Goal: Task Accomplishment & Management: Manage account settings

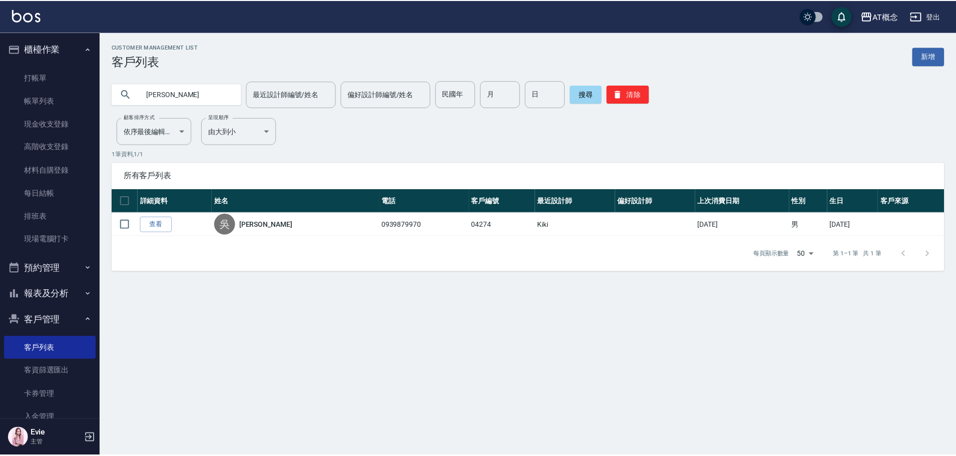
scroll to position [129, 0]
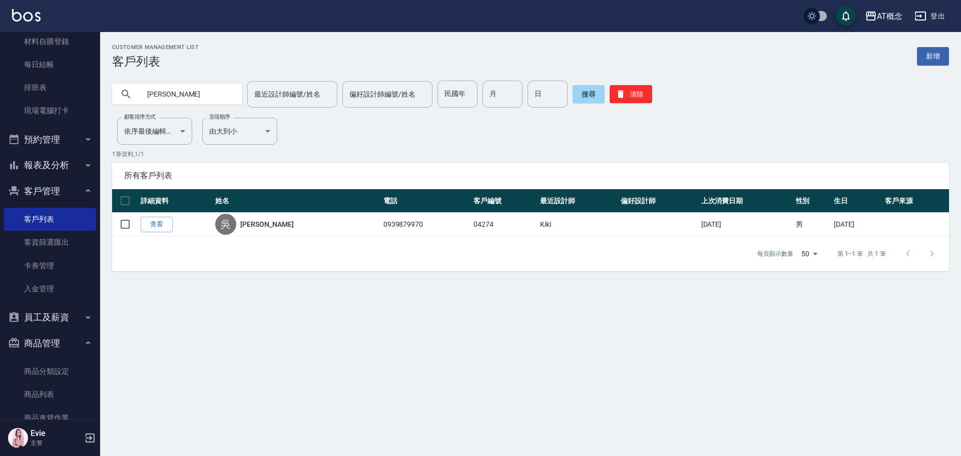
drag, startPoint x: 191, startPoint y: 98, endPoint x: 0, endPoint y: 53, distance: 195.8
click at [0, 55] on div "AT概念 登出 櫃檯作業 打帳單 帳單列表 現金收支登錄 高階收支登錄 材料自購登錄 每日結帳 排班表 現場電腦打卡 預約管理 預約管理 單日預約紀錄 單週預…" at bounding box center [480, 228] width 961 height 456
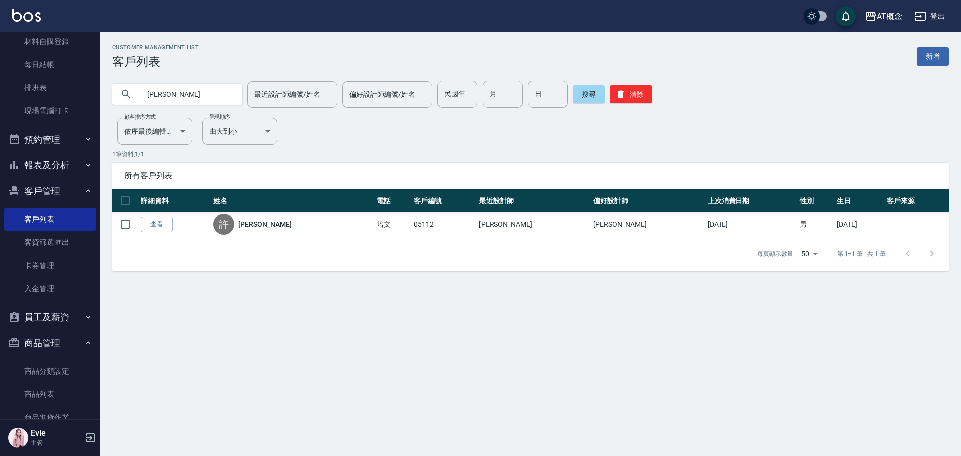
type input "許"
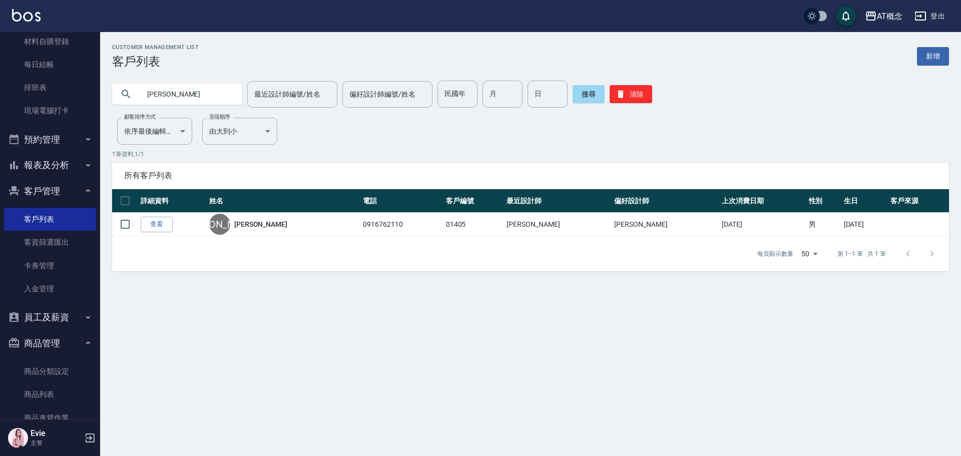
click at [0, 117] on div "AT概念 登出 櫃檯作業 打帳單 帳單列表 現金收支登錄 高階收支登錄 材料自購登錄 每日結帳 排班表 現場電腦打卡 預約管理 預約管理 單日預約紀錄 單週預…" at bounding box center [480, 228] width 961 height 456
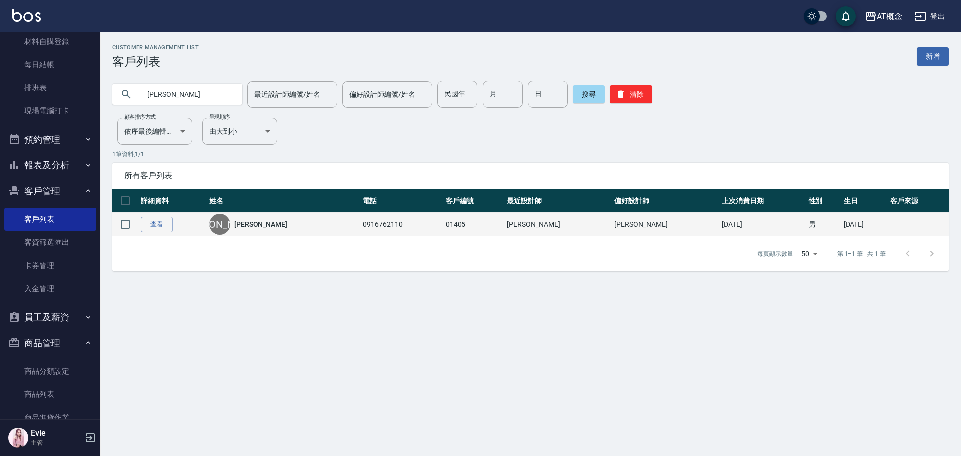
type input "[PERSON_NAME]"
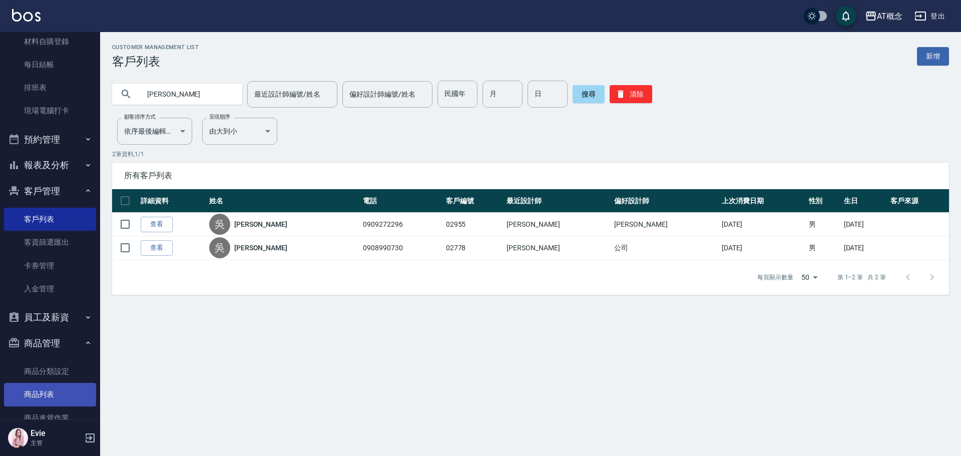
click at [42, 395] on link "商品列表" at bounding box center [50, 394] width 92 height 23
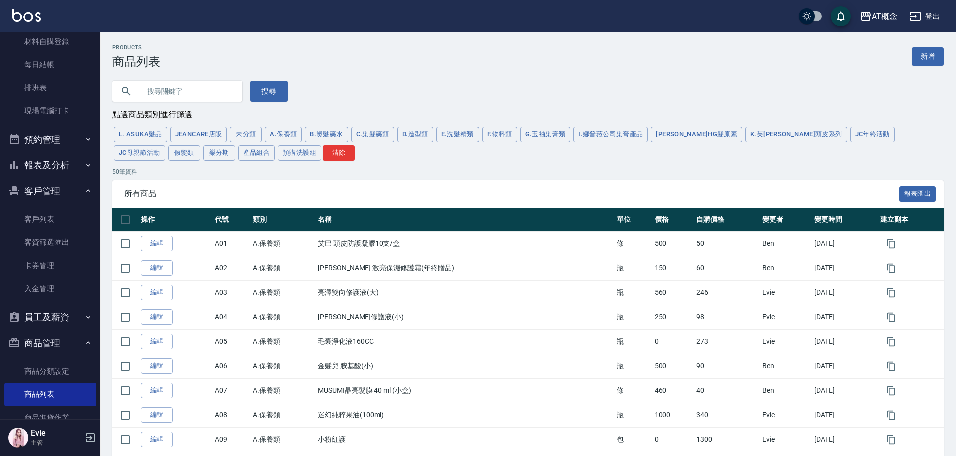
click at [187, 93] on input "text" at bounding box center [187, 91] width 94 height 27
type input "紫"
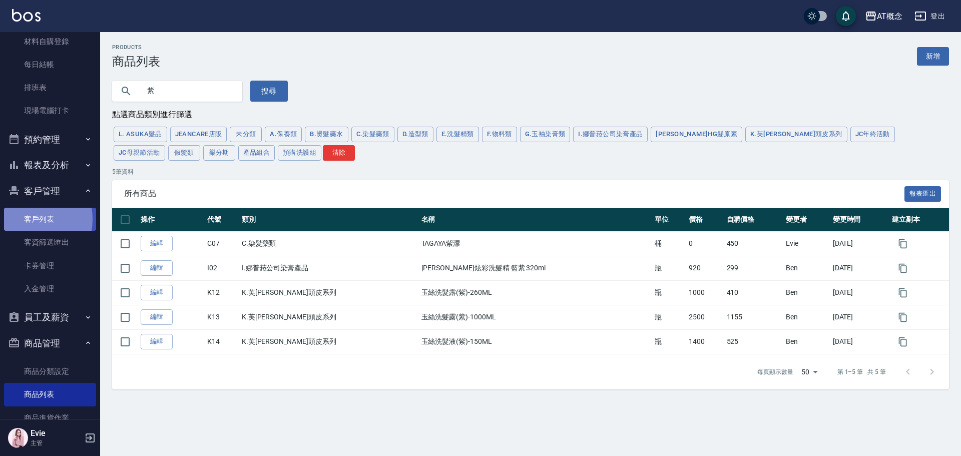
click at [26, 219] on link "客戶列表" at bounding box center [50, 219] width 92 height 23
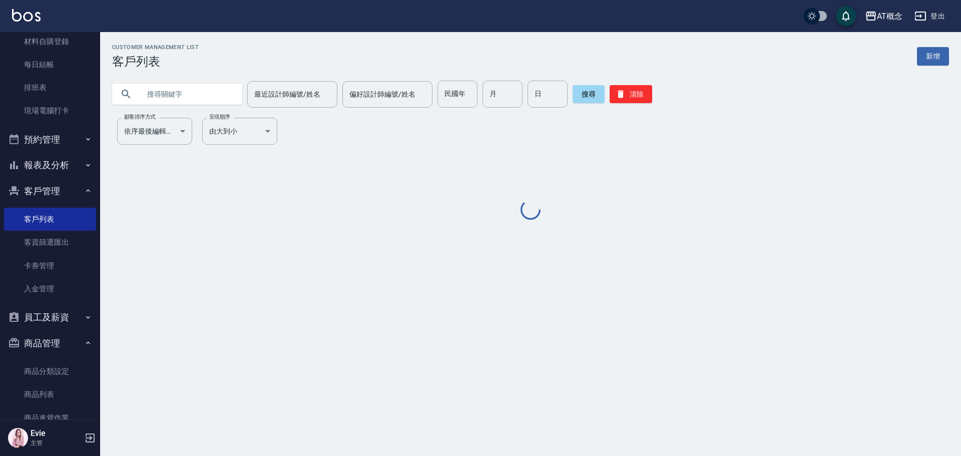
click at [178, 95] on input "text" at bounding box center [187, 94] width 94 height 27
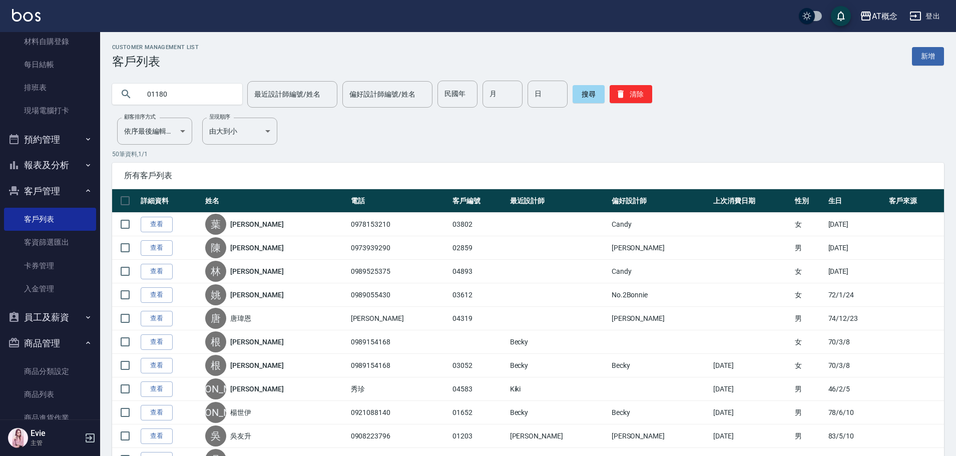
type input "01180"
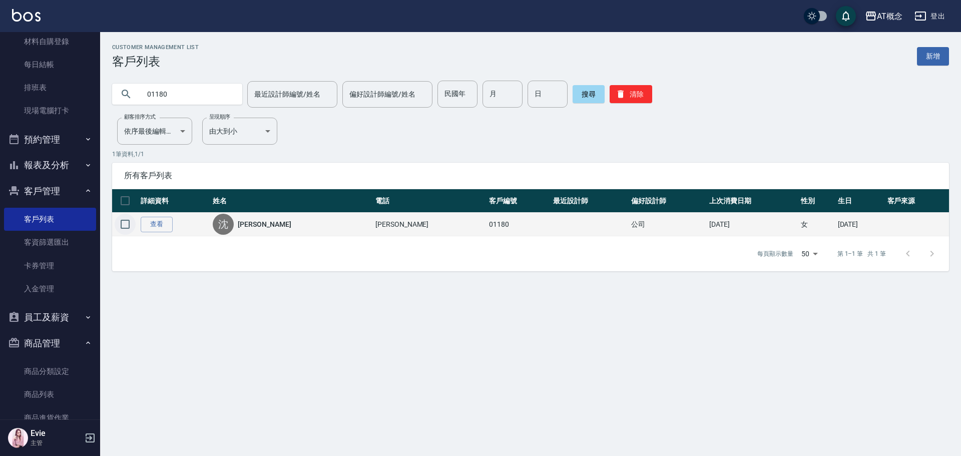
click at [123, 223] on input "checkbox" at bounding box center [125, 224] width 21 height 21
checkbox input "true"
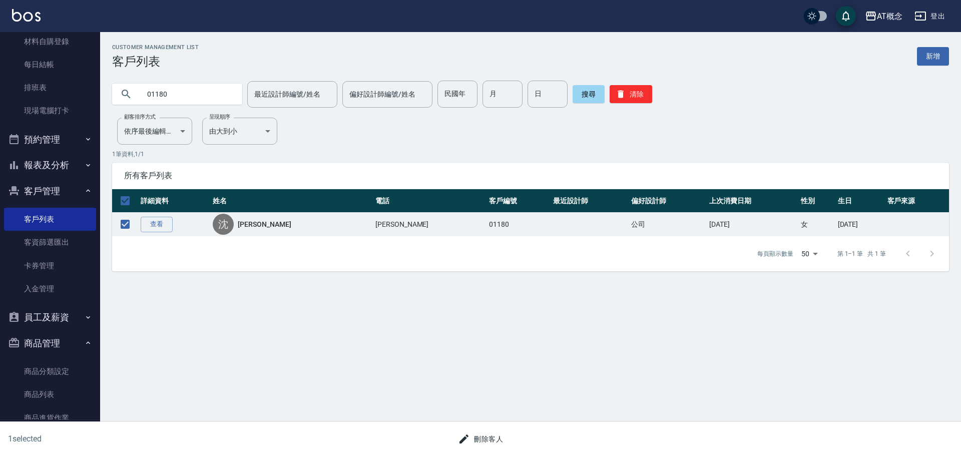
click at [494, 439] on button "刪除客人" at bounding box center [480, 439] width 53 height 19
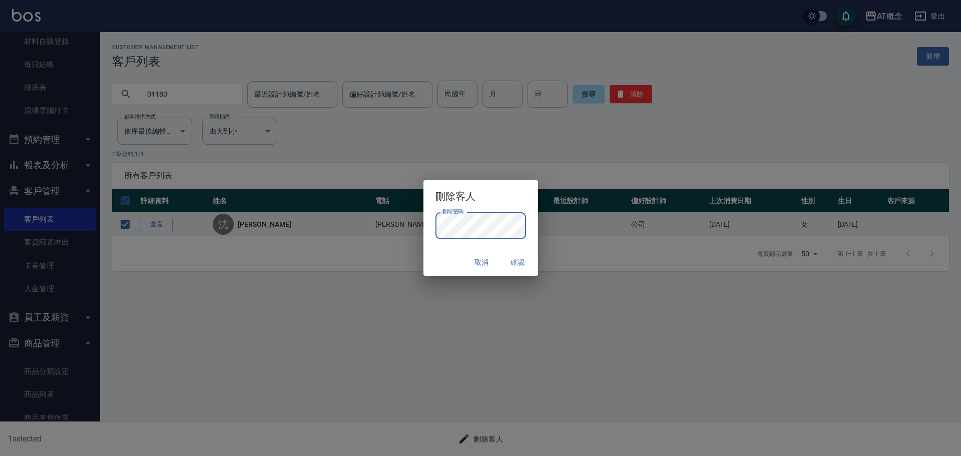
click at [517, 262] on button "確認" at bounding box center [518, 262] width 32 height 19
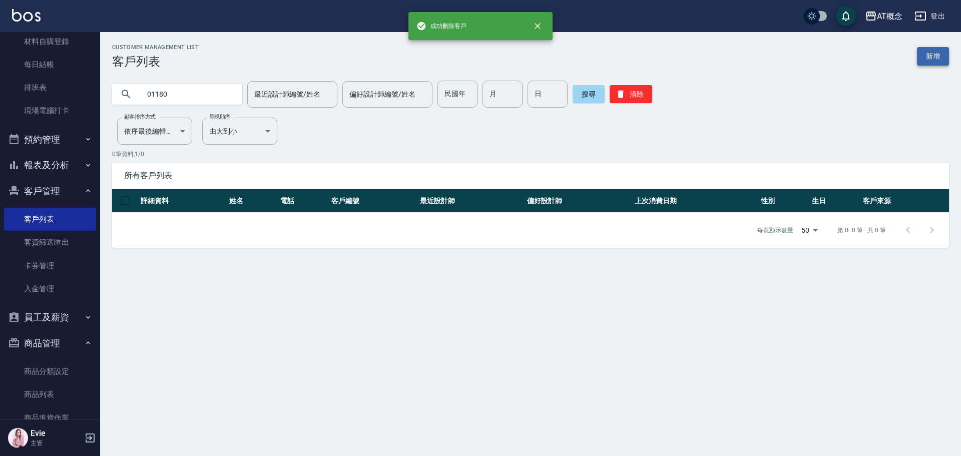
click at [937, 55] on link "新增" at bounding box center [932, 56] width 32 height 19
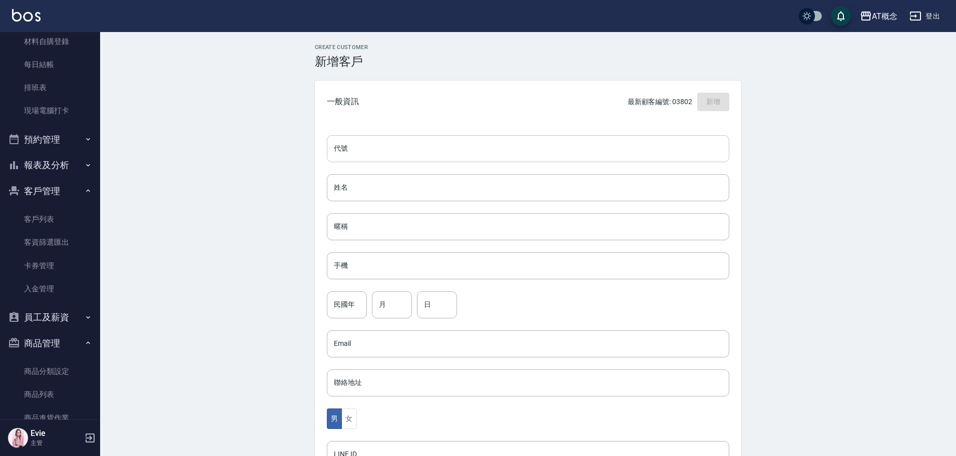
click at [398, 151] on input "代號" at bounding box center [528, 148] width 402 height 27
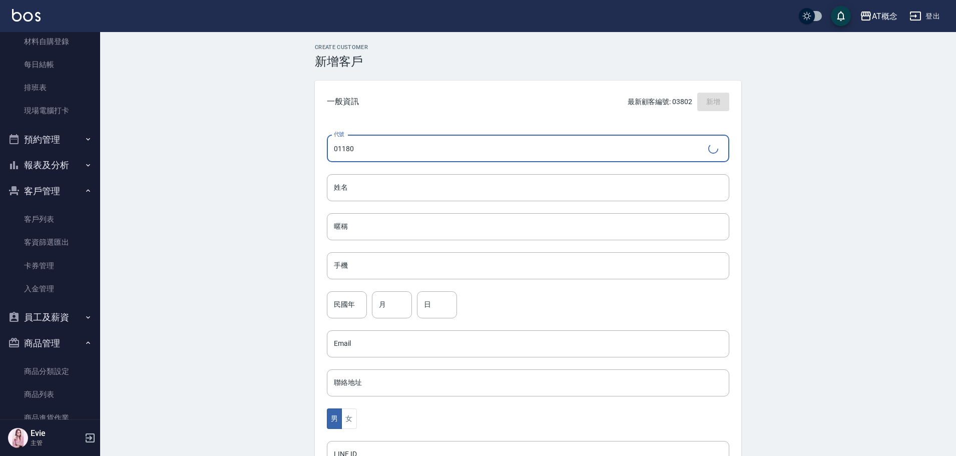
type input "01180"
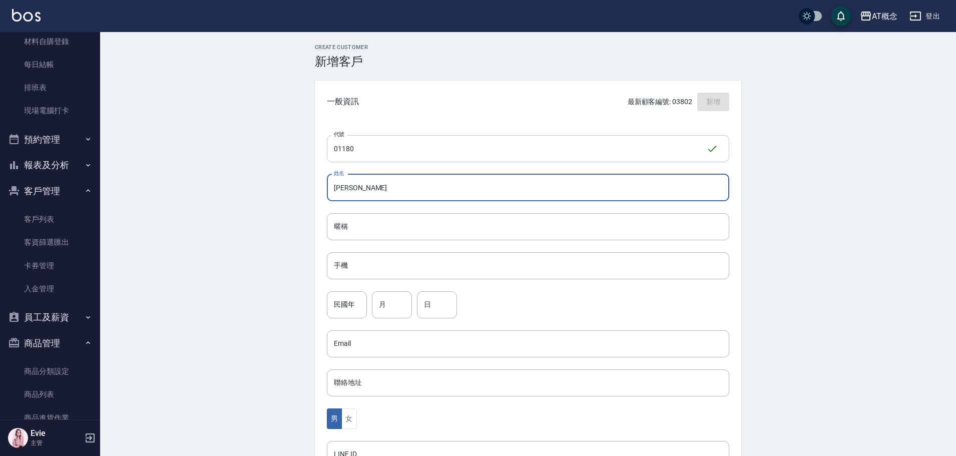
type input "[PERSON_NAME]"
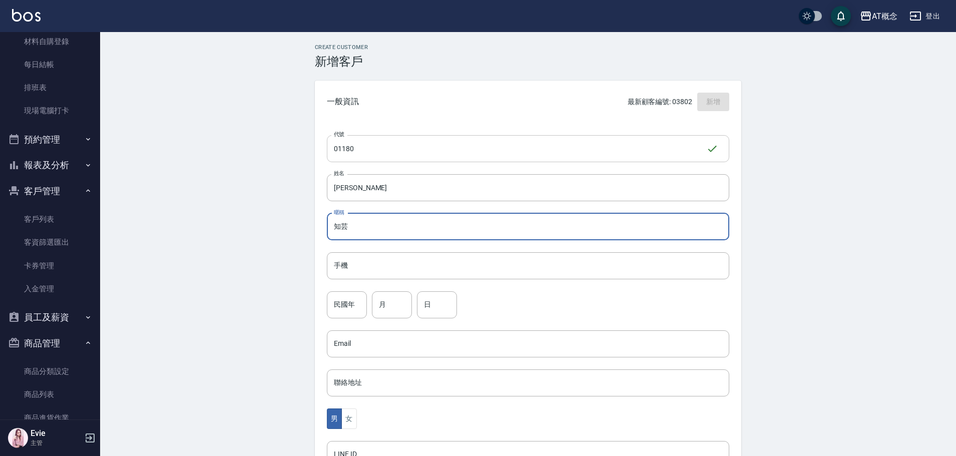
type input "知芸"
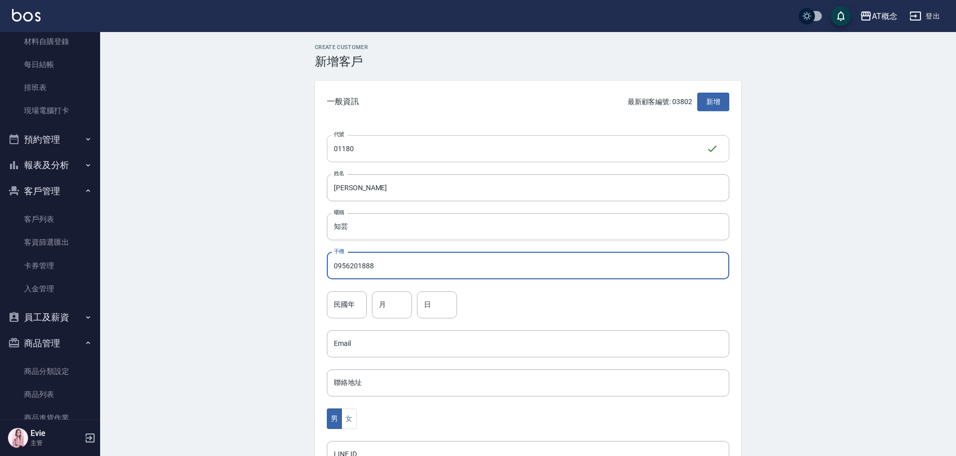
type input "0956201888"
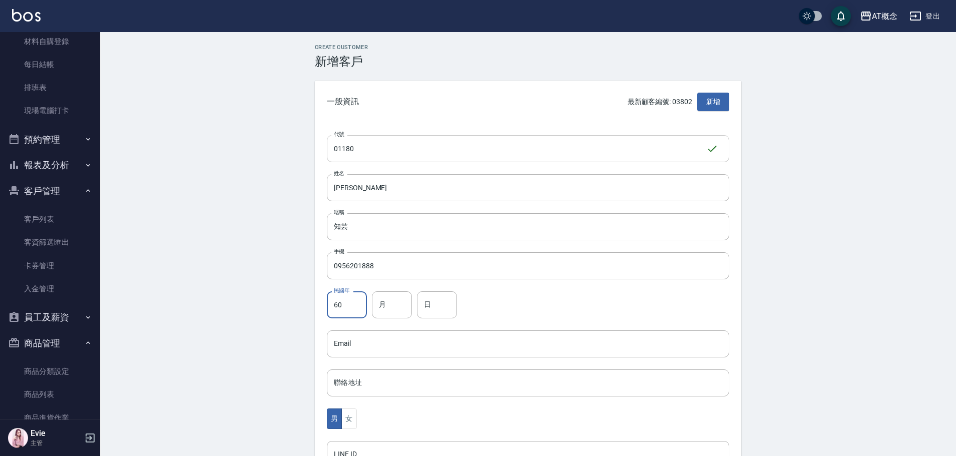
type input "60"
type input "5"
type input "15"
click at [348, 420] on button "女" at bounding box center [348, 418] width 15 height 21
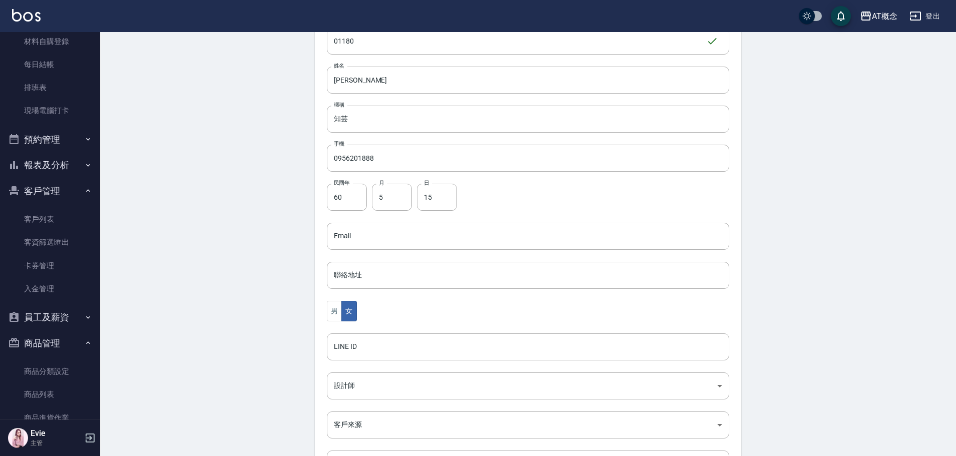
scroll to position [196, 0]
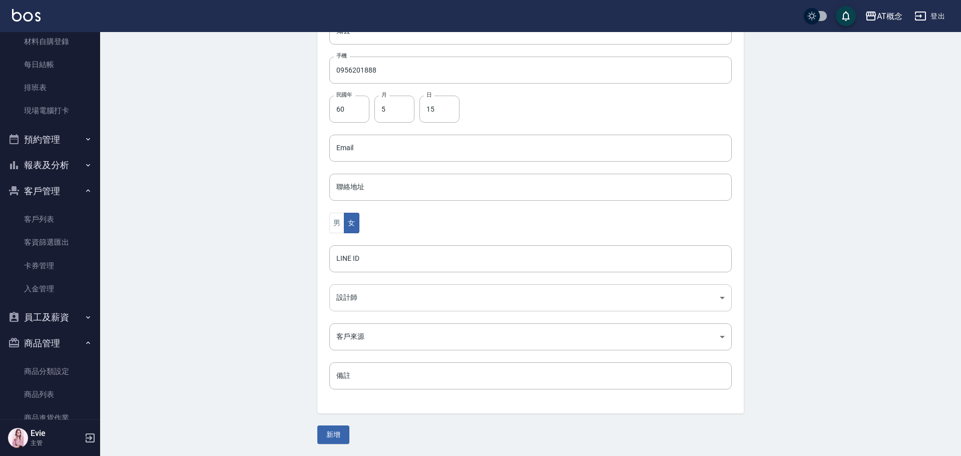
click at [339, 303] on body "AT概念 登出 櫃檯作業 打帳單 帳單列表 現金收支登錄 高階收支登錄 材料自購登錄 每日結帳 排班表 現場電腦打卡 預約管理 預約管理 單日預約紀錄 單週預…" at bounding box center [480, 129] width 961 height 651
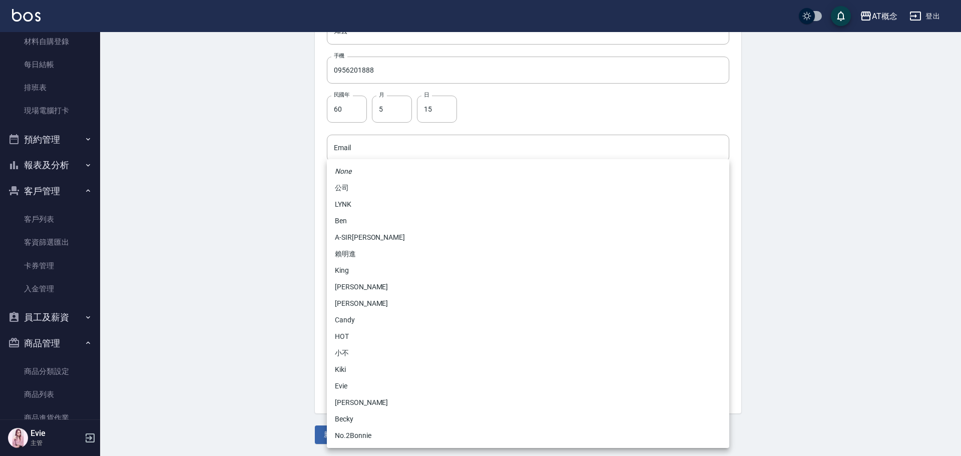
click at [353, 422] on li "Becky" at bounding box center [528, 419] width 402 height 17
type input "cba30a16-5009-42c6-9a58-f7249137d387"
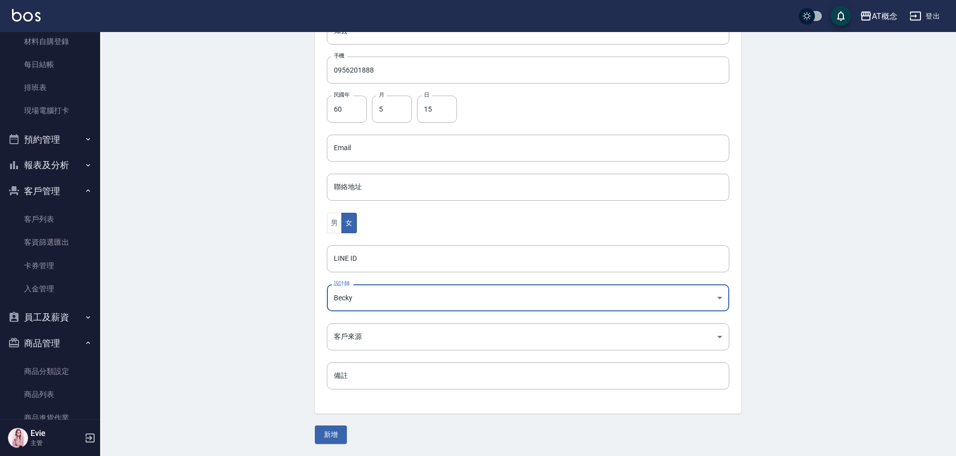
click at [326, 432] on button "新增" at bounding box center [331, 434] width 32 height 19
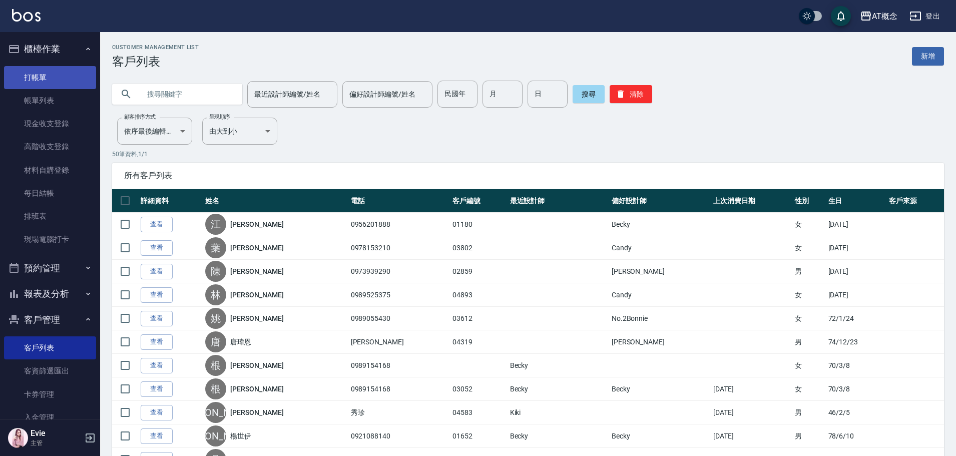
click at [52, 80] on link "打帳單" at bounding box center [50, 77] width 92 height 23
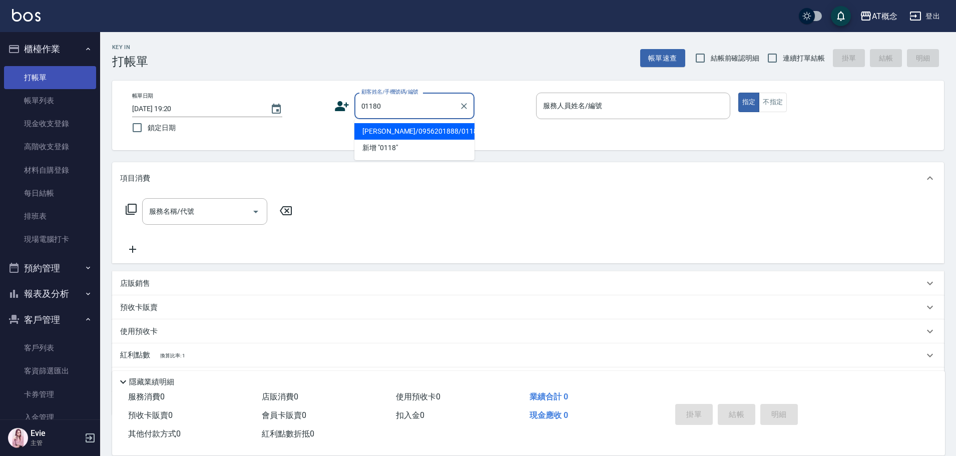
type input "[PERSON_NAME]/0956201888/01180"
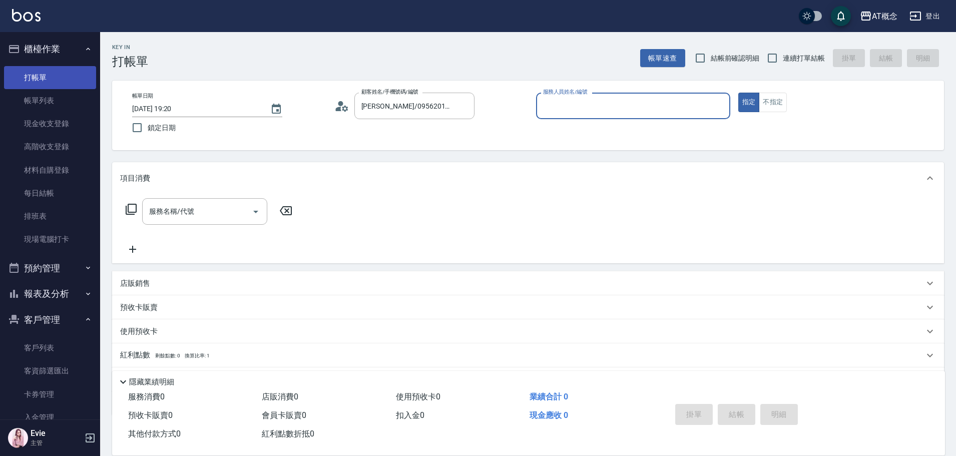
type input "Becky-13"
click at [738, 93] on button "指定" at bounding box center [749, 103] width 22 height 20
type button "true"
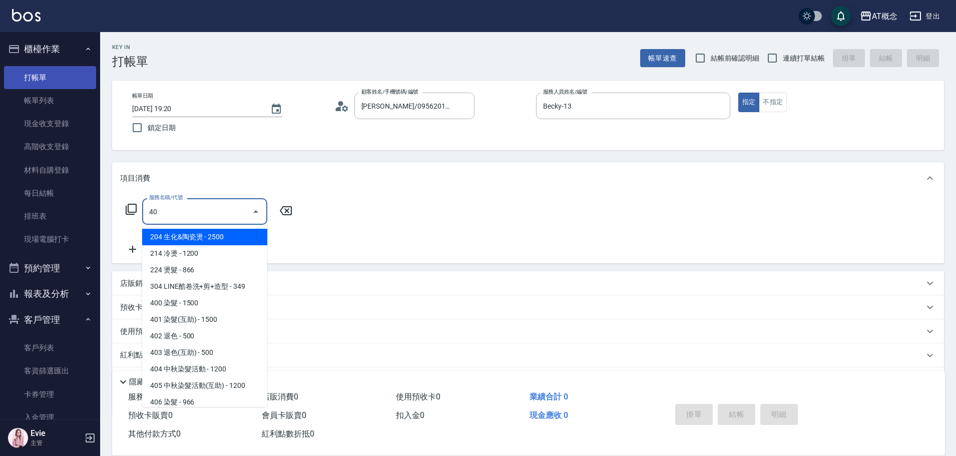
type input "400"
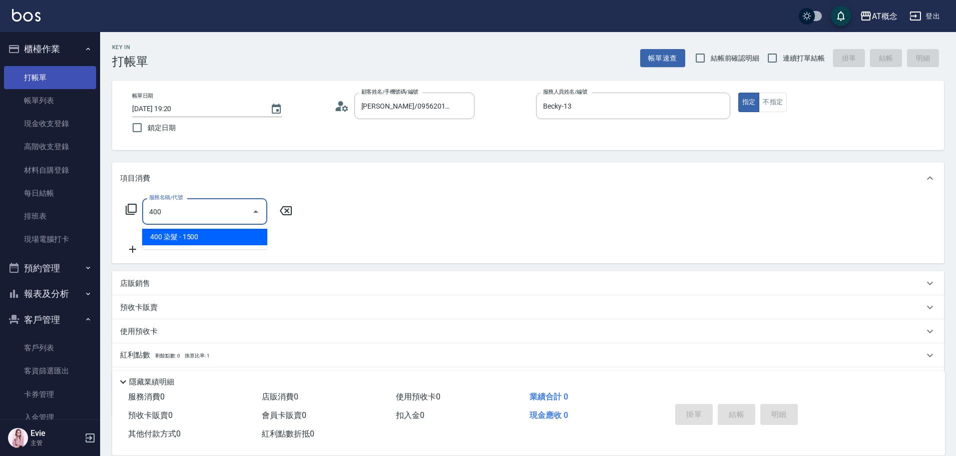
type input "150"
type input "400 染髮(400)"
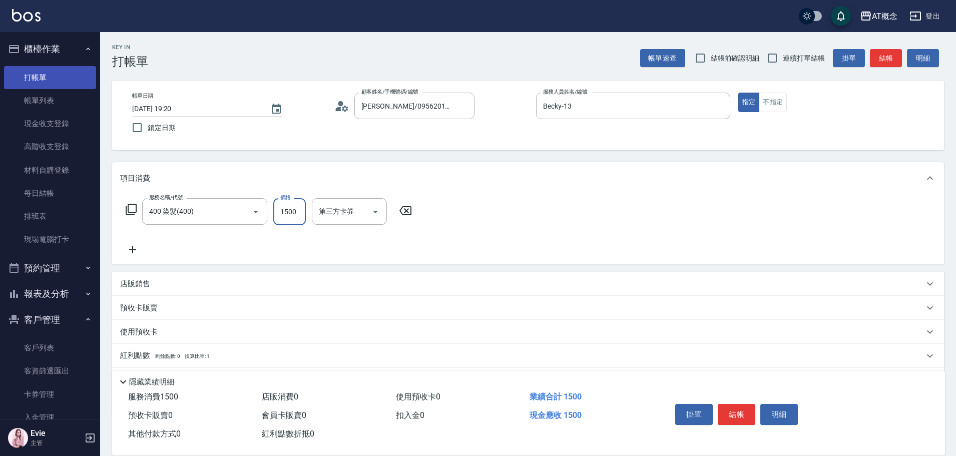
type input "0"
type input "23"
type input "20"
type input "230"
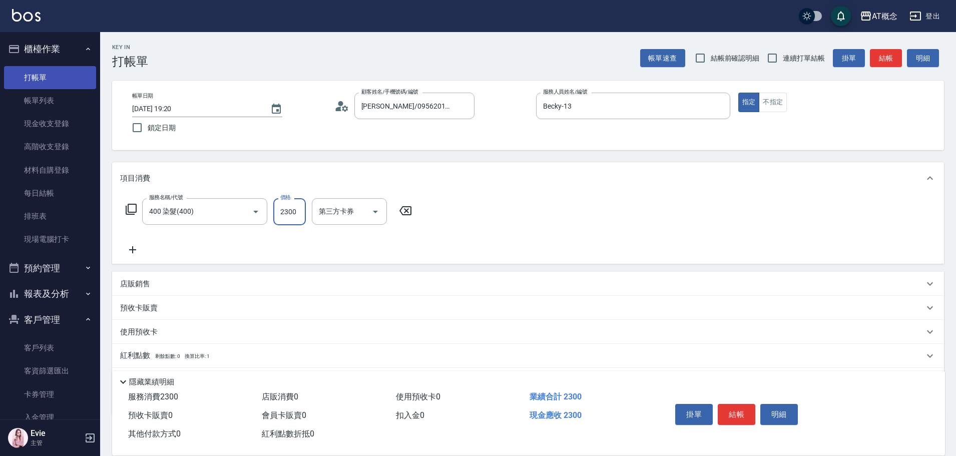
type input "2300"
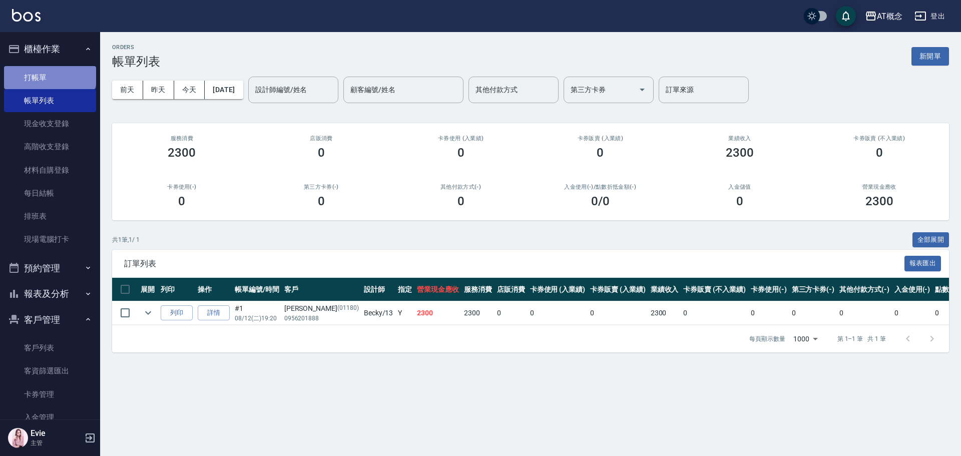
click at [49, 71] on link "打帳單" at bounding box center [50, 77] width 92 height 23
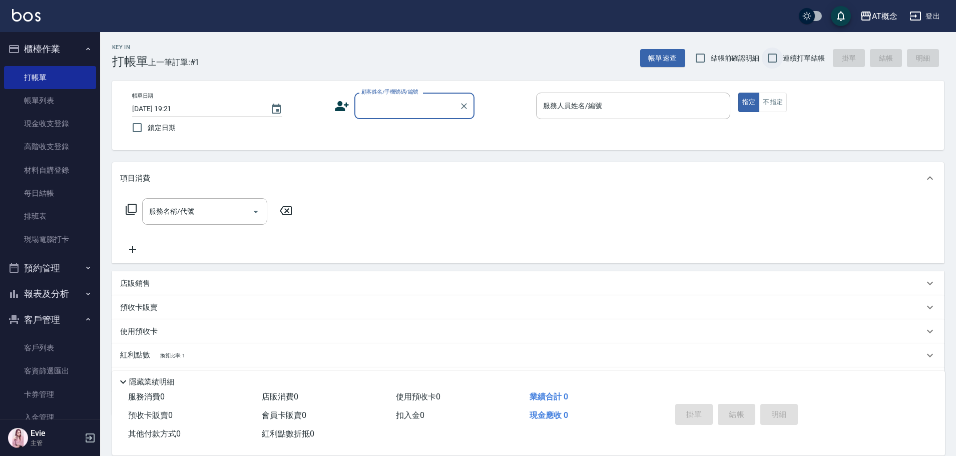
click at [767, 55] on input "連續打單結帳" at bounding box center [771, 58] width 21 height 21
checkbox input "true"
click at [429, 114] on input "顧客姓名/手機號碼/編號" at bounding box center [407, 106] width 96 height 18
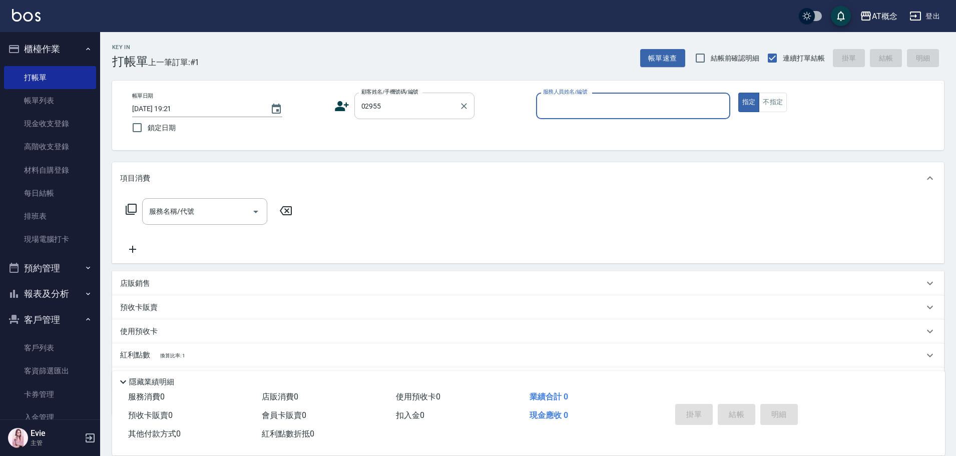
type input "[PERSON_NAME]/0909272296/02955"
type input "Anson-3"
click at [738, 93] on button "指定" at bounding box center [749, 103] width 22 height 20
type button "true"
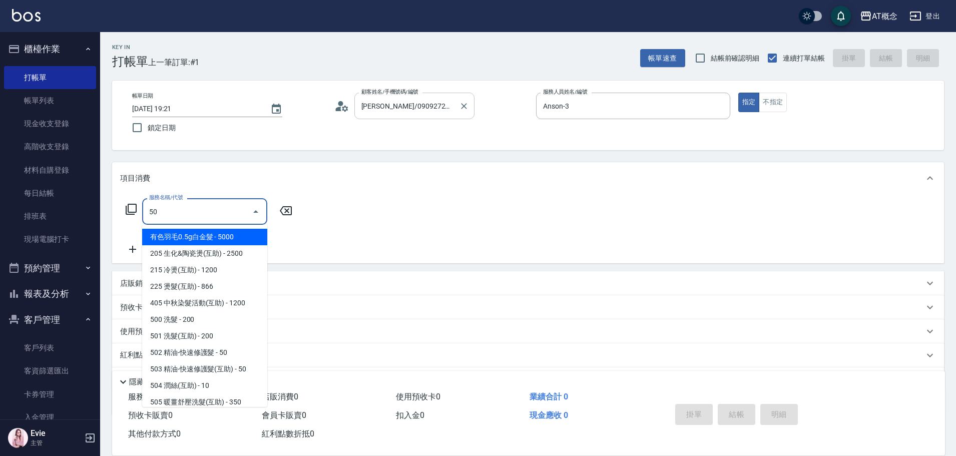
type input "501"
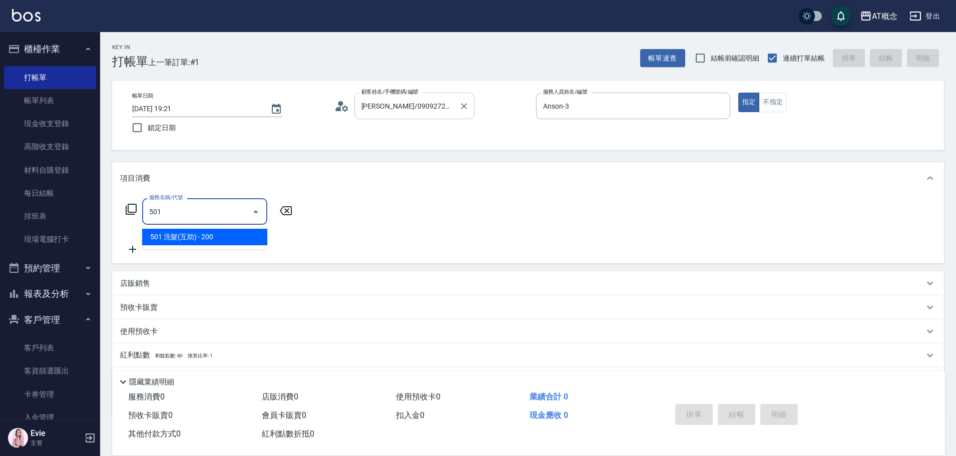
type input "20"
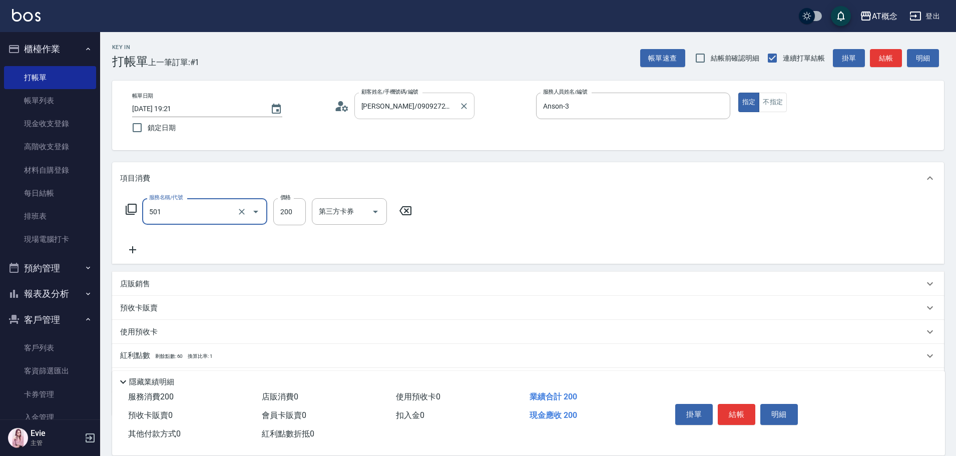
type input "501 洗髮(互助)(501)"
type input "0"
type input "250"
type input "20"
type input "250"
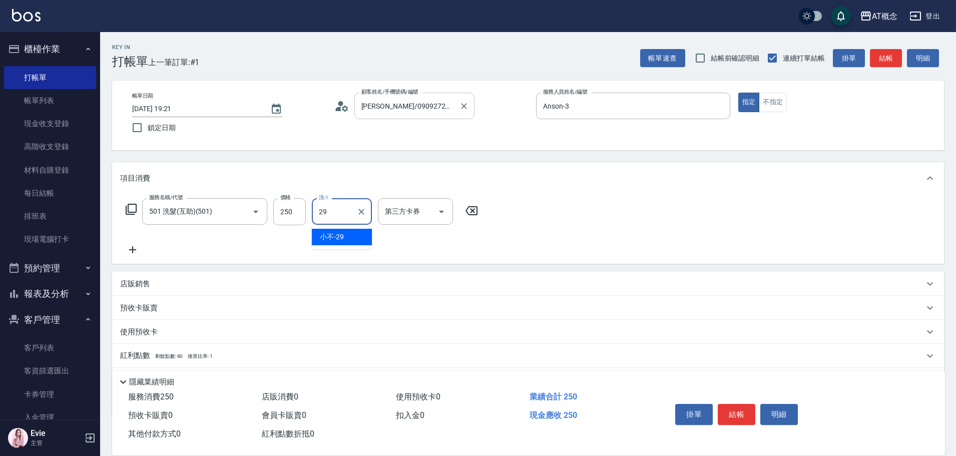
type input "小不-29"
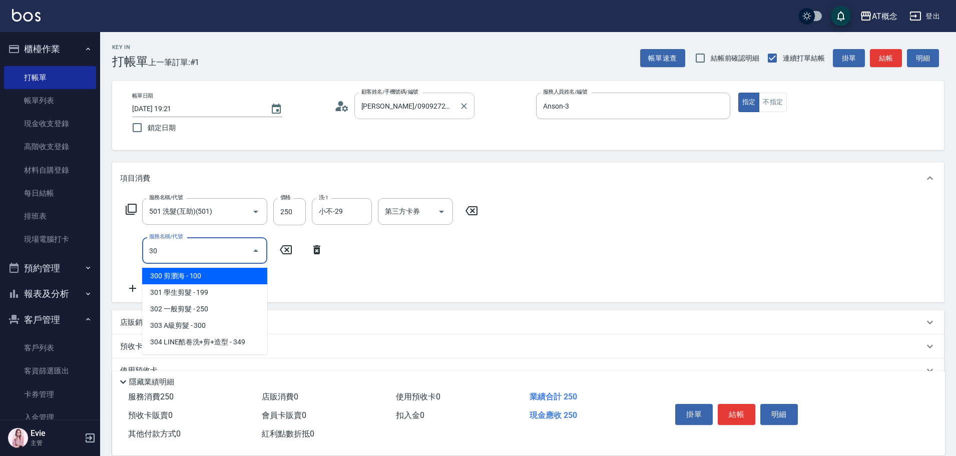
type input "303"
type input "50"
type input "303 A級剪髮(303)"
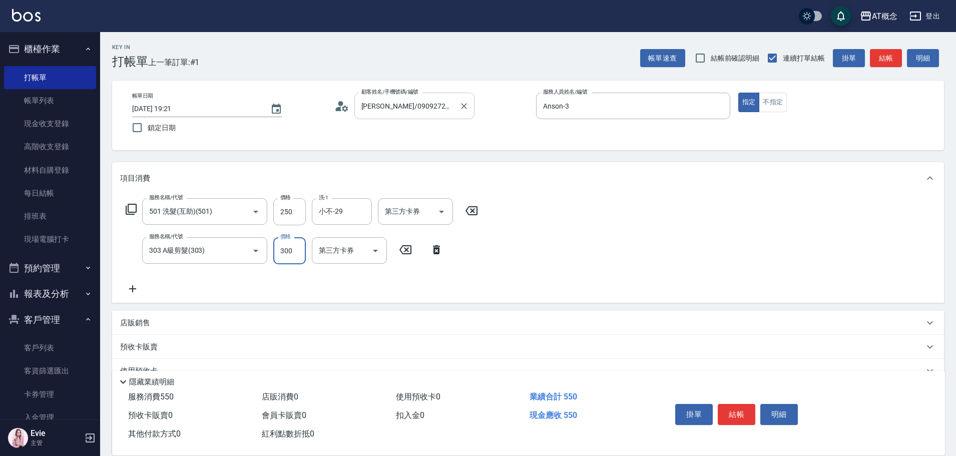
type input "20"
type input "35"
type input "60"
type input "350"
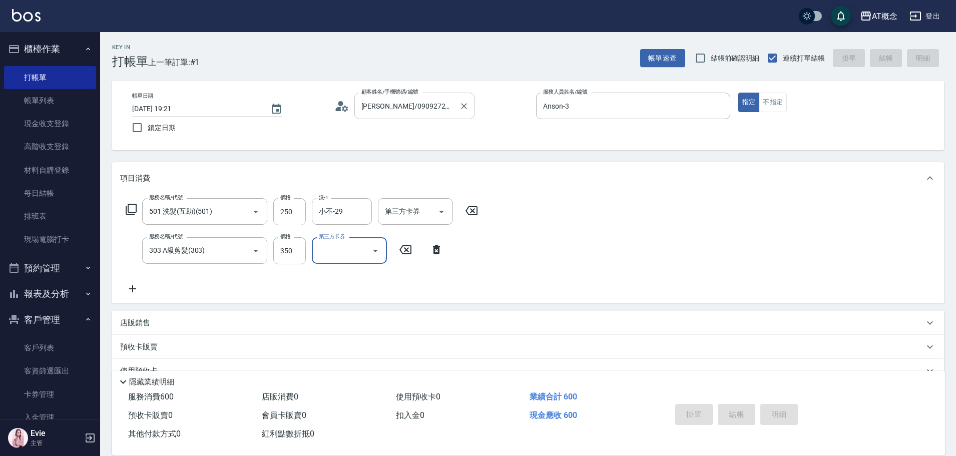
type input "0"
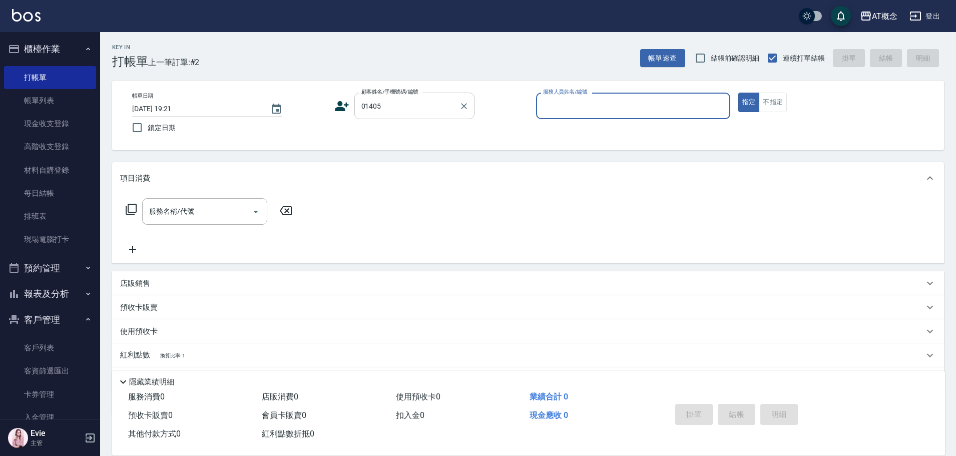
type input "[PERSON_NAME]/0916762110/01405"
type input "Anson-3"
click at [738, 93] on button "指定" at bounding box center [749, 103] width 22 height 20
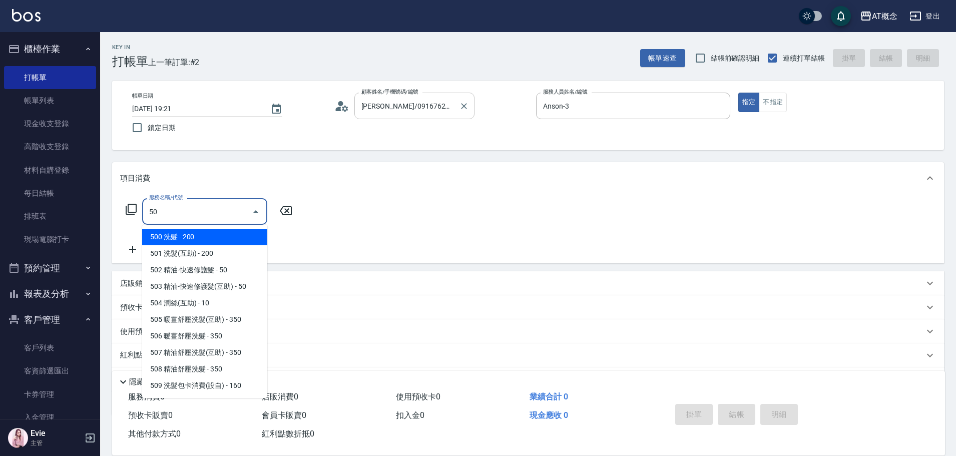
type input "501"
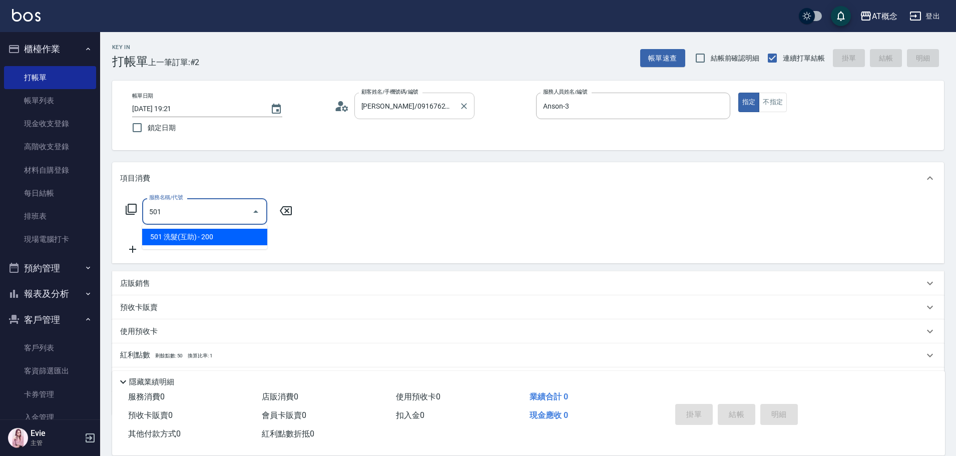
type input "20"
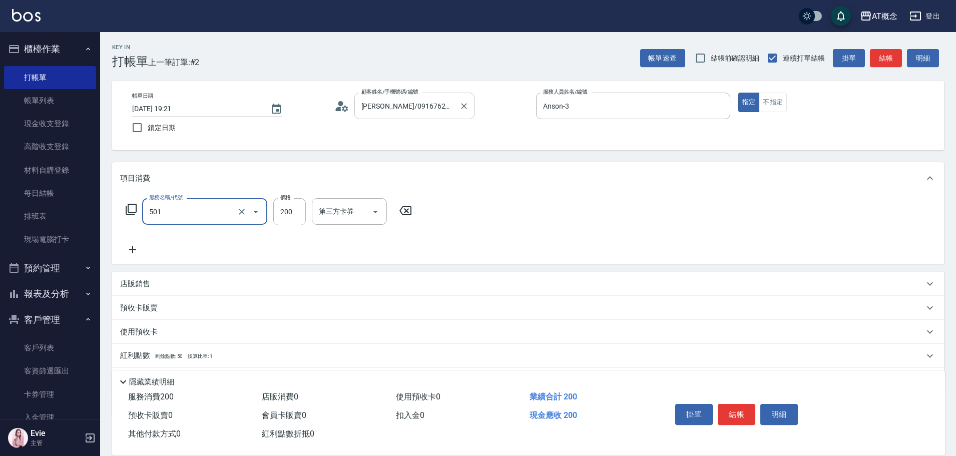
type input "501 洗髮(互助)(501)"
type input "0"
type input "25"
type input "20"
type input "250"
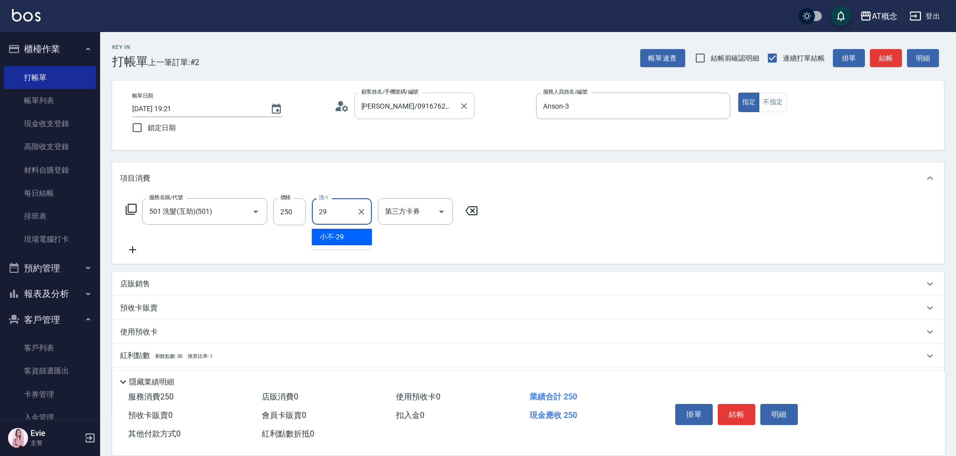
type input "小不-29"
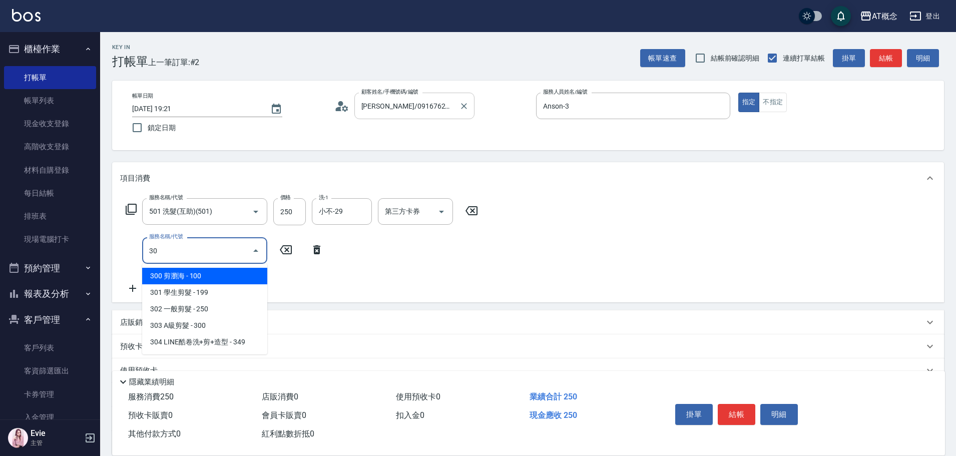
type input "303"
type input "50"
type input "303 A級剪髮(303)"
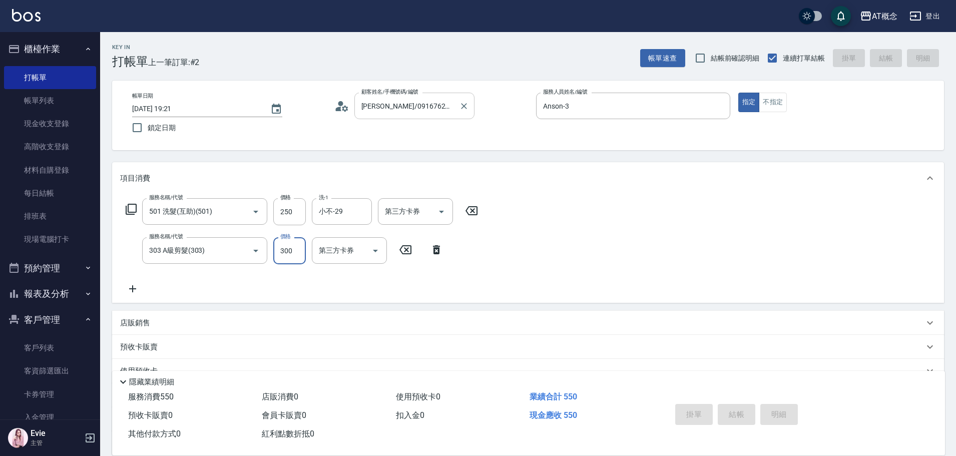
type input "0"
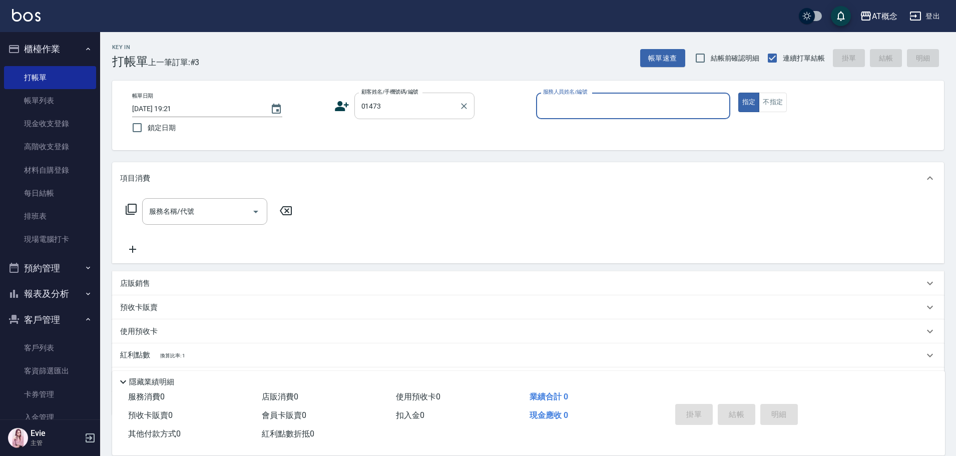
type input "[PERSON_NAME]/0935955040/01473"
type input "Anson-3"
click at [738, 93] on button "指定" at bounding box center [749, 103] width 22 height 20
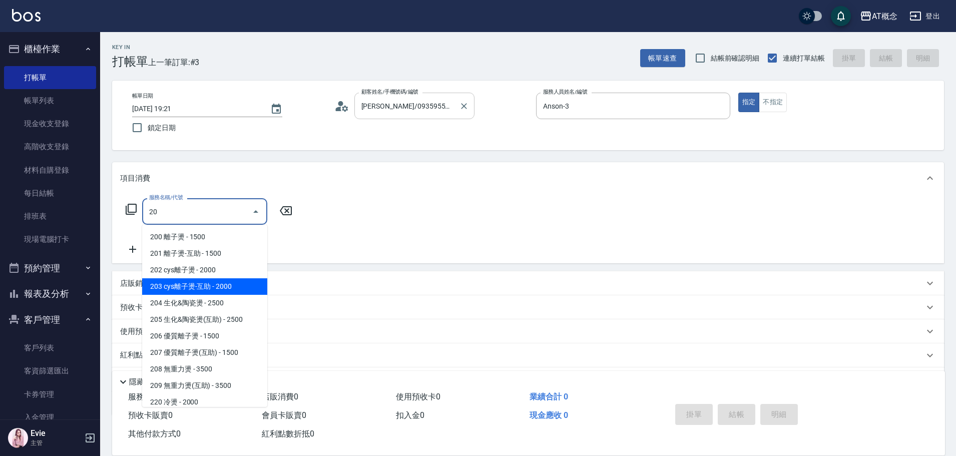
type input "203 cys離子燙-互助(203)"
type input "200"
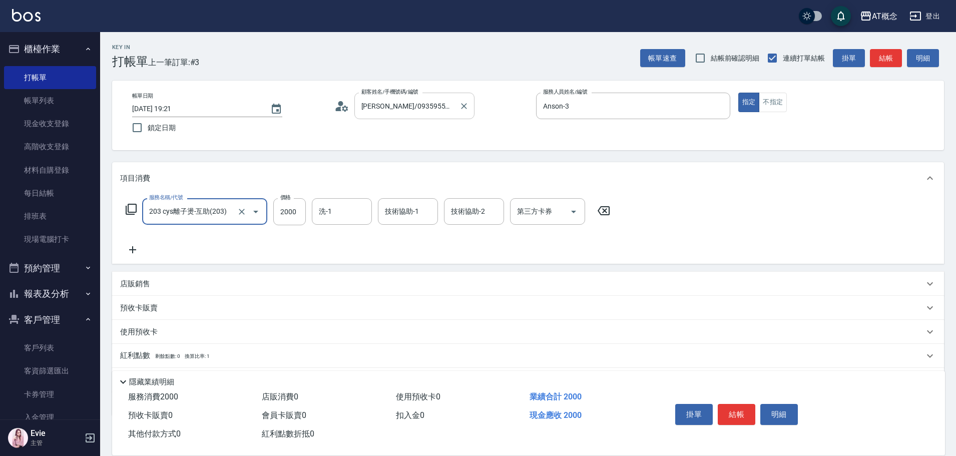
type input "203 cys離子燙-互助(203)"
type input "0"
type input "23"
type input "20"
type input "230"
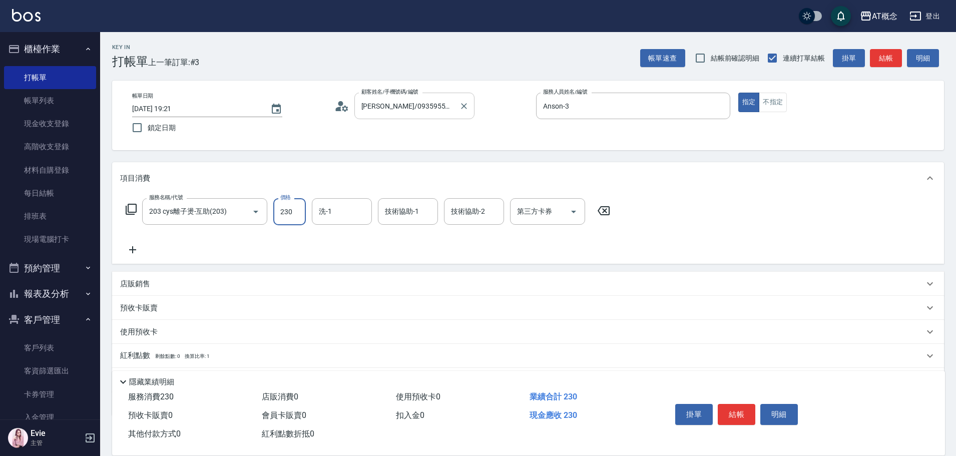
type input "230"
type input "2300"
type input "Sandy-25"
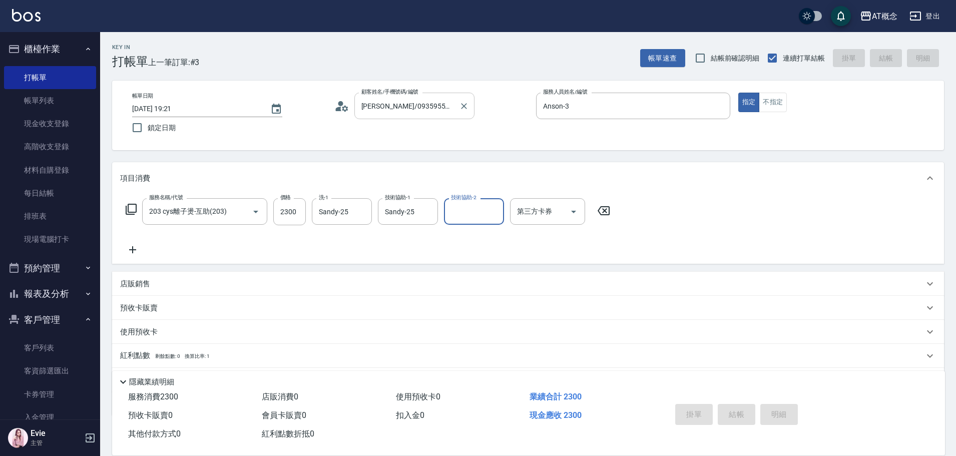
type input "0"
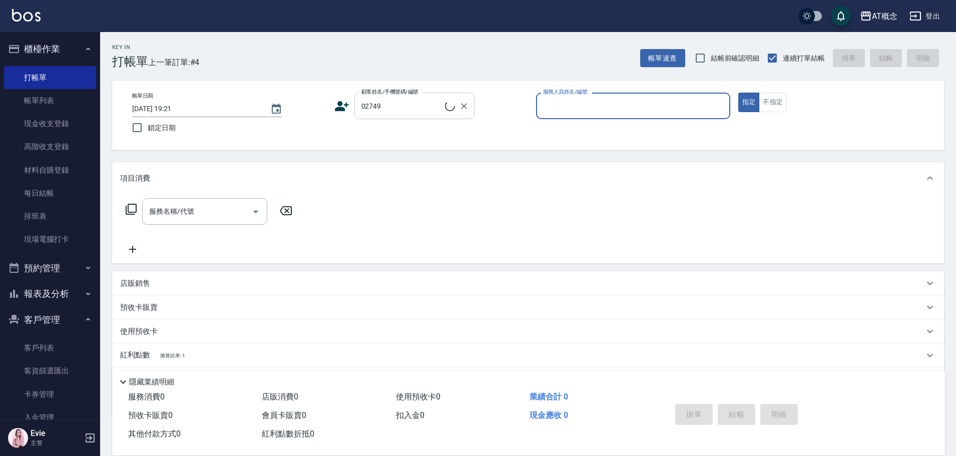
type input "[PERSON_NAME]/0966206283/02749"
type input "公"
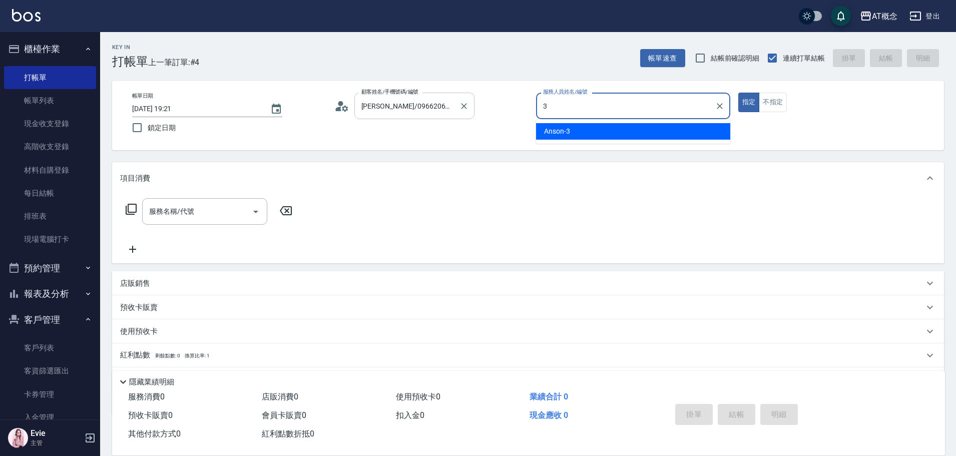
type input "Anson-3"
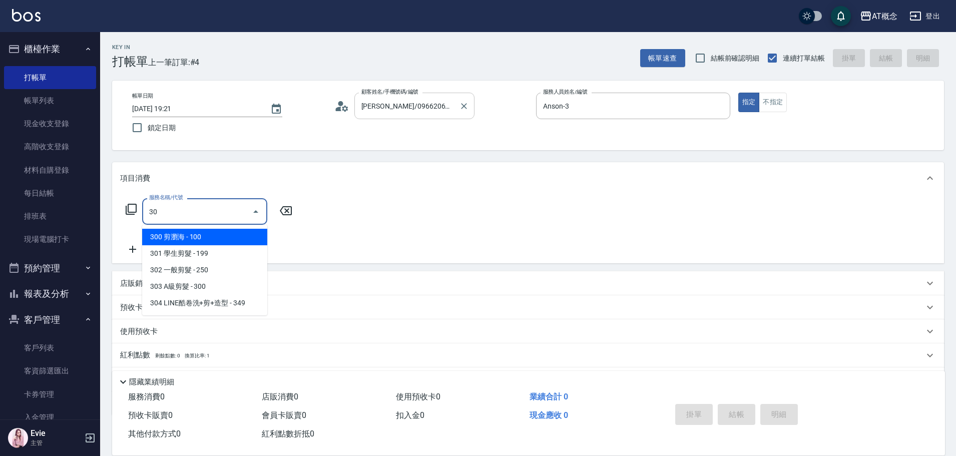
type input "303"
type input "30"
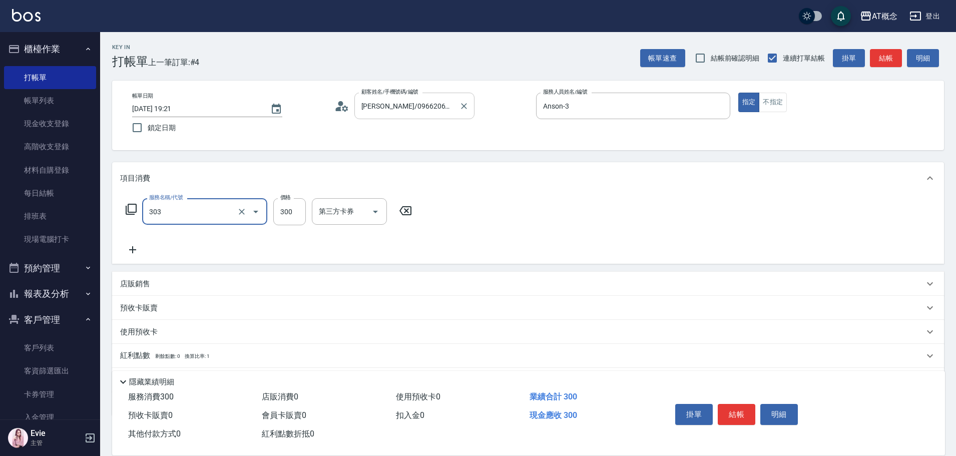
type input "303 A級剪髮(303)"
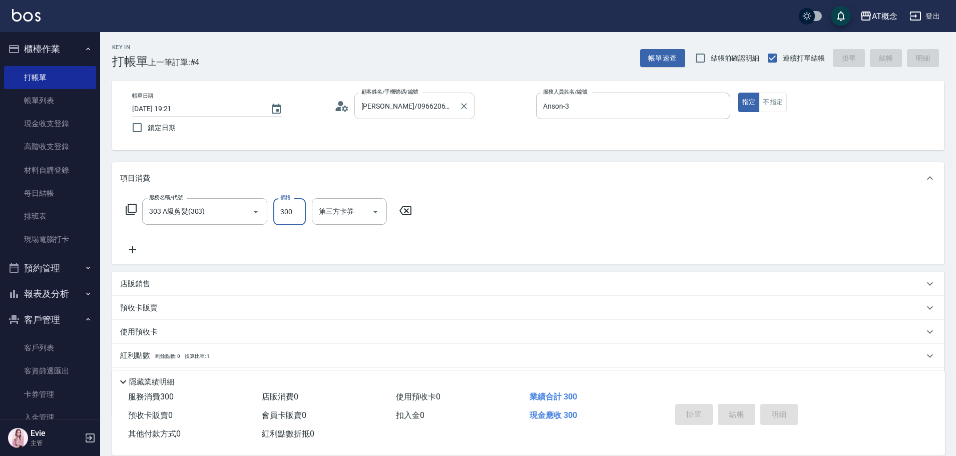
type input "0"
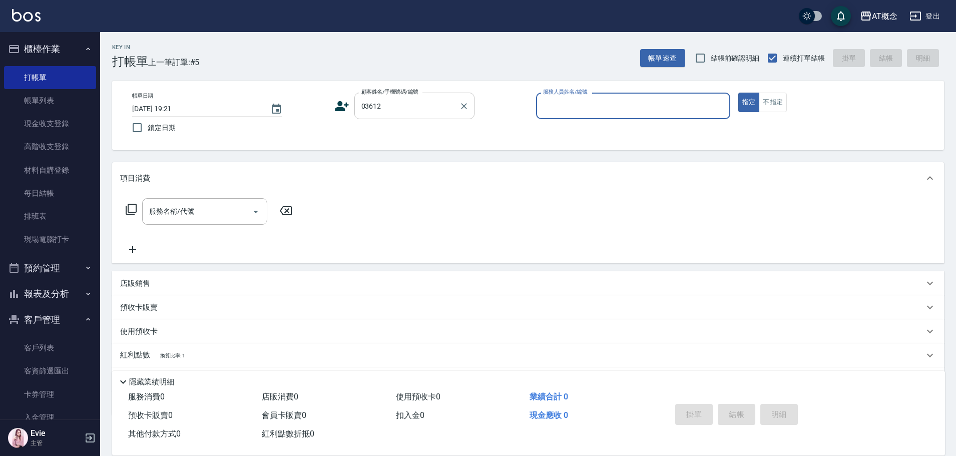
type input "[PERSON_NAME]/0989055430/03612"
type input "[PERSON_NAME]-2"
click at [738, 93] on button "指定" at bounding box center [749, 103] width 22 height 20
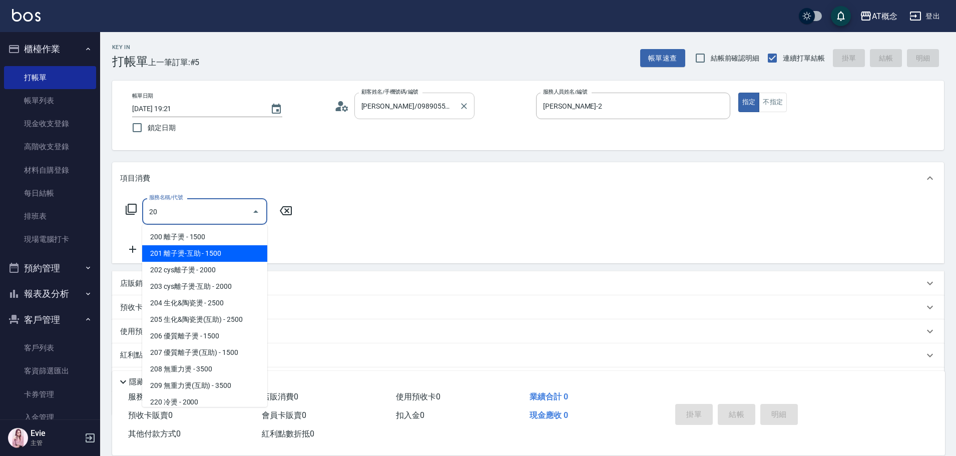
type input "201 離子燙-互助(201)"
type input "150"
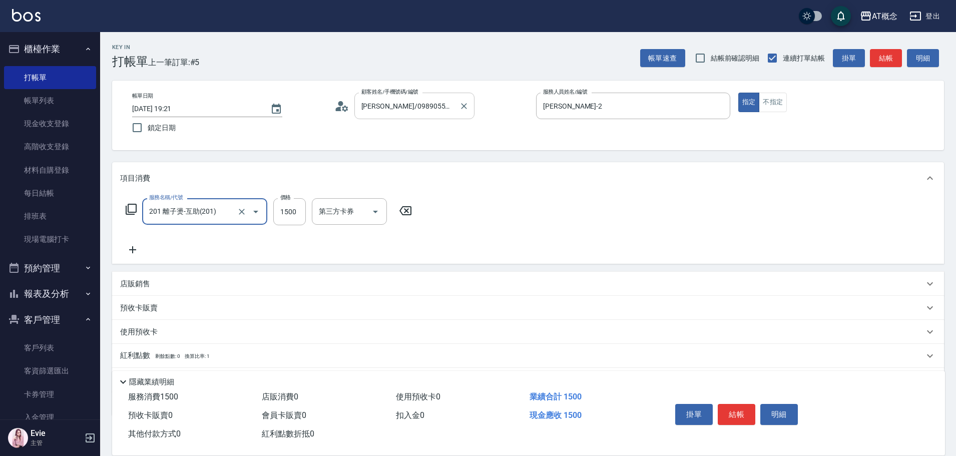
type input "201 離子燙-互助(201)"
type input "0"
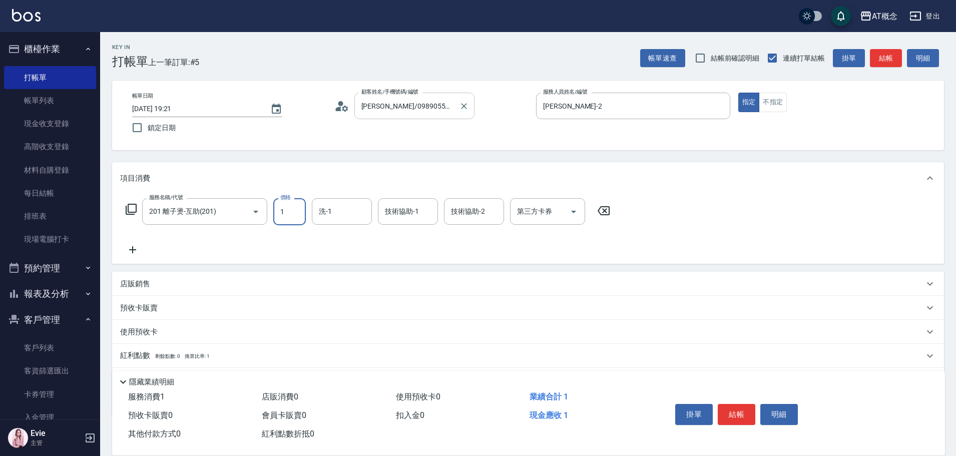
type input "19"
type input "10"
type input "199"
type input "190"
type input "1999"
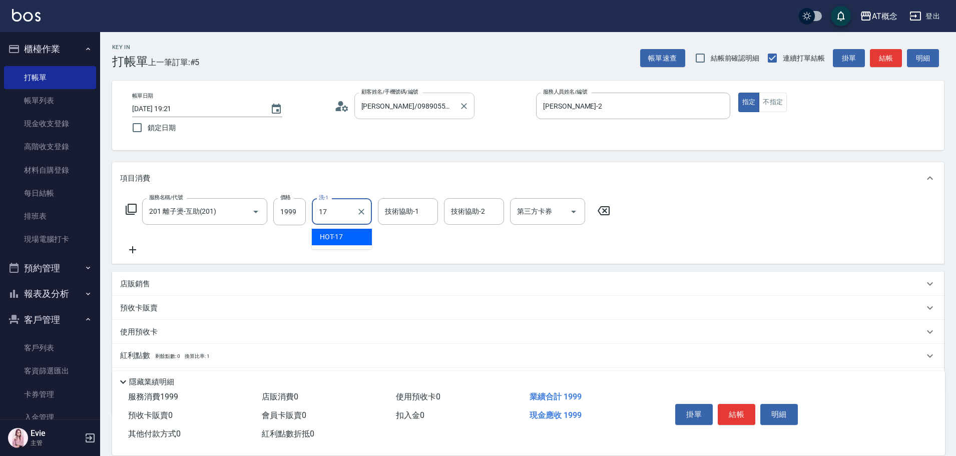
type input "HOT-17"
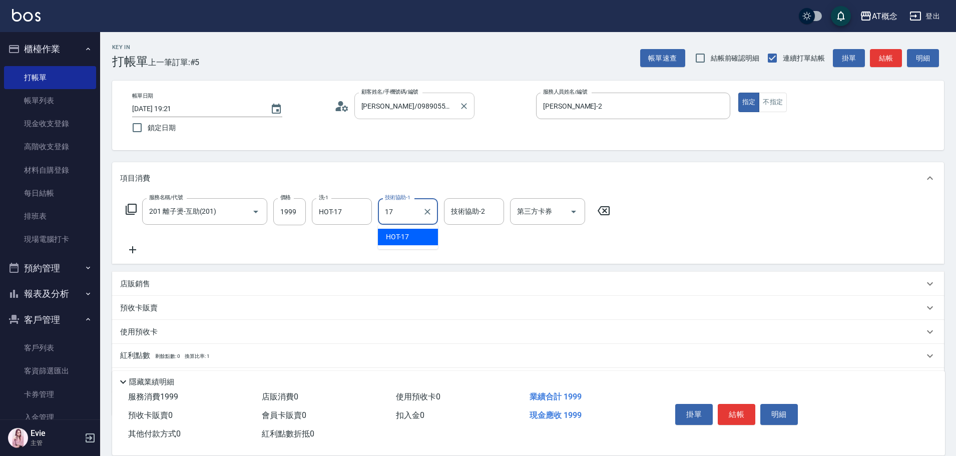
type input "HOT-17"
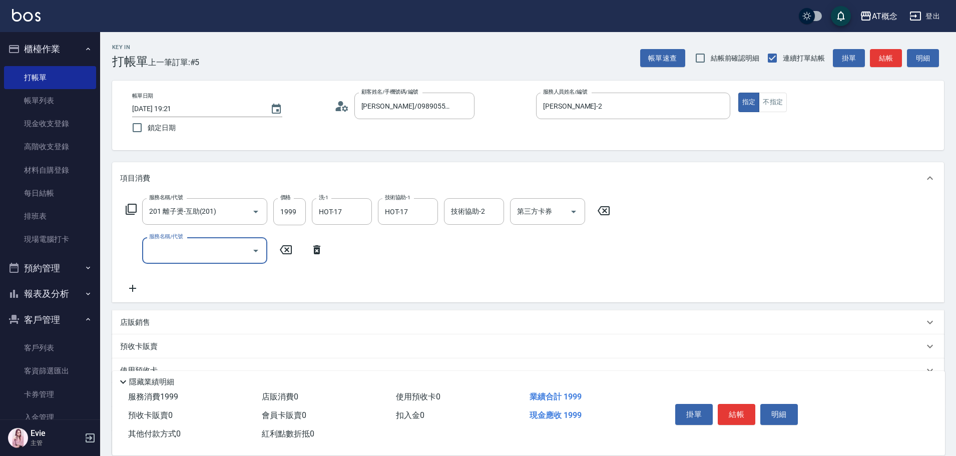
drag, startPoint x: 314, startPoint y: 252, endPoint x: 317, endPoint y: 244, distance: 8.5
click at [314, 251] on icon at bounding box center [316, 249] width 7 height 9
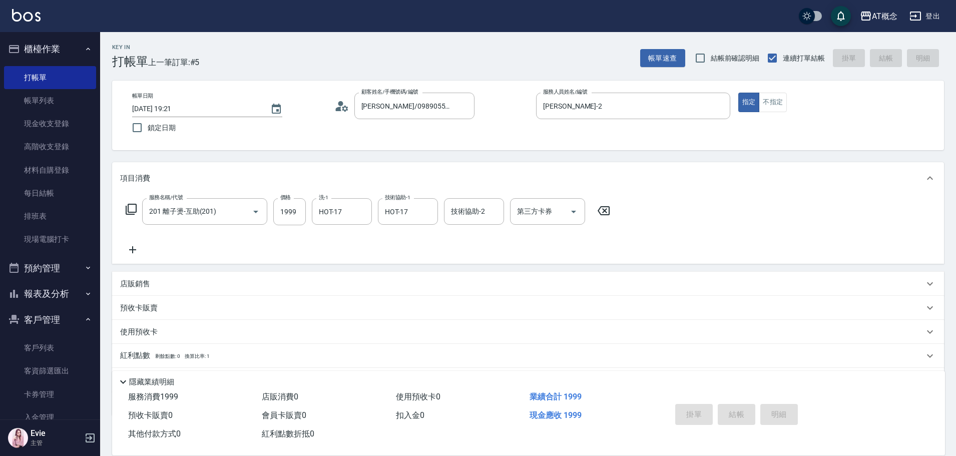
type input "[DATE] 19:22"
type input "0"
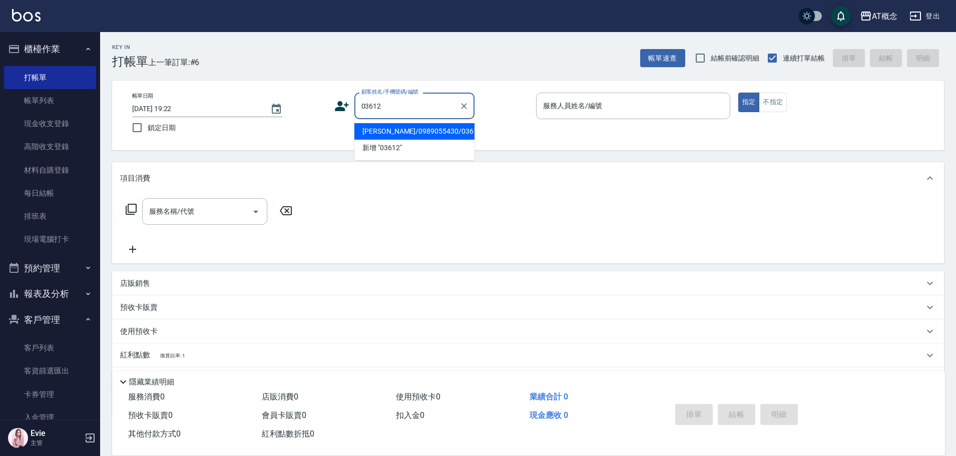
type input "[PERSON_NAME]/0989055430/03612"
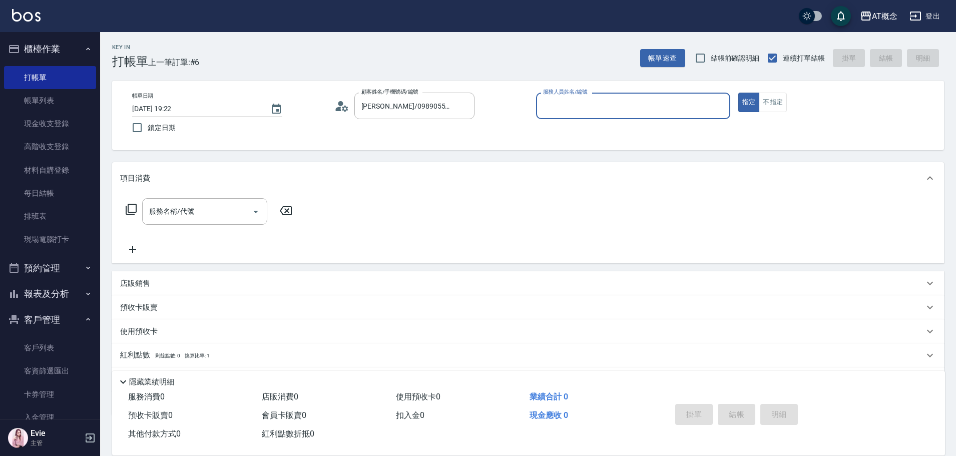
type input "[PERSON_NAME]-2"
click at [738, 93] on button "指定" at bounding box center [749, 103] width 22 height 20
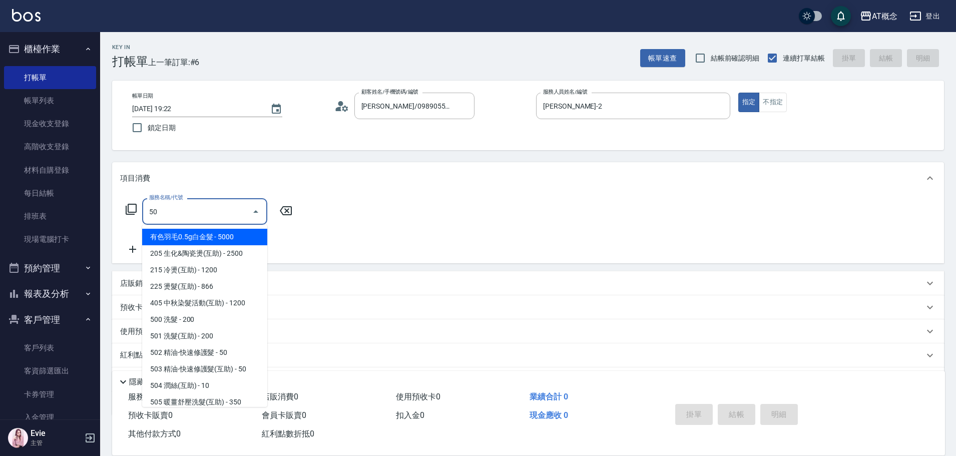
type input "501"
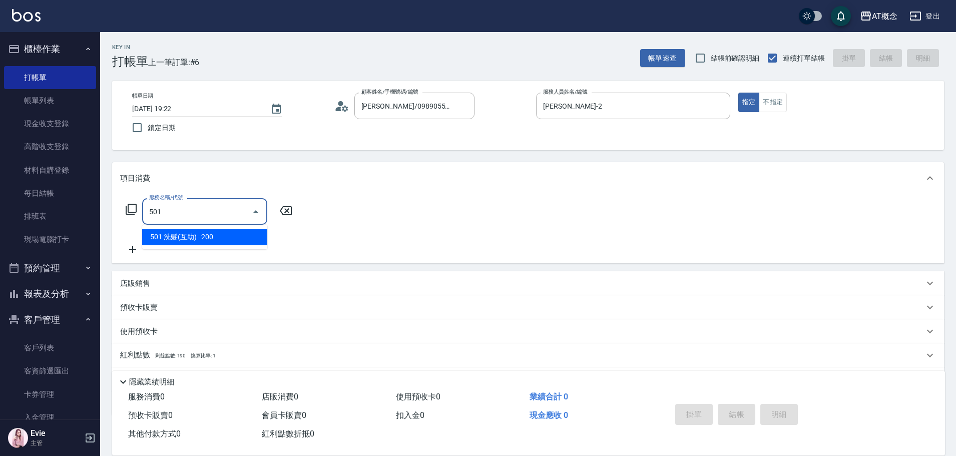
type input "20"
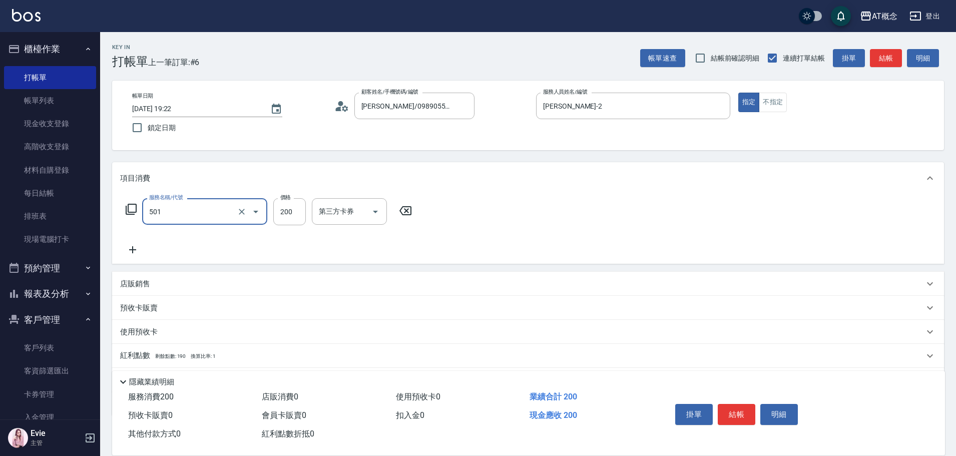
type input "501 洗髮(互助)(501)"
type input "0"
type input "25"
type input "20"
type input "250"
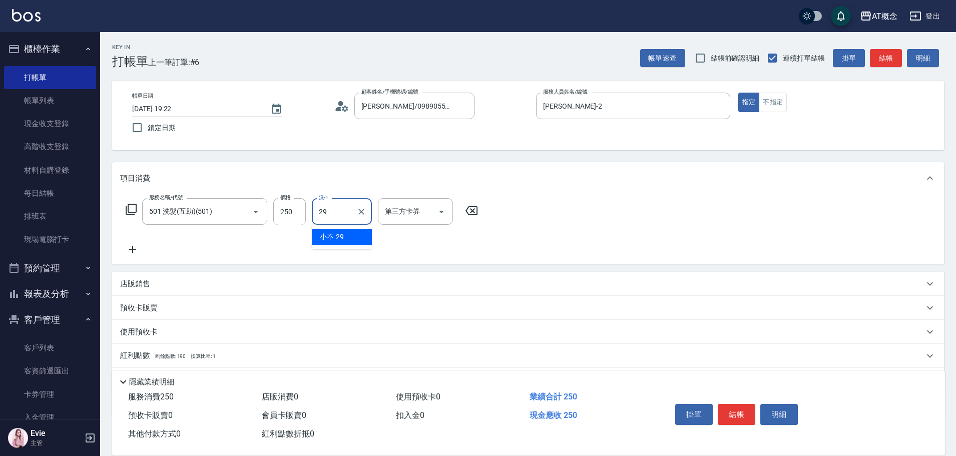
type input "小不-29"
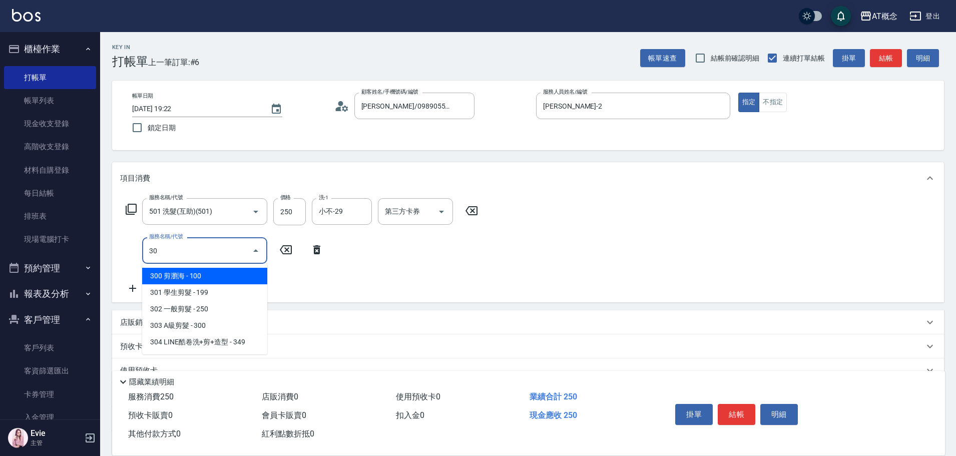
type input "302"
type input "50"
type input "302 一般剪髮(302)"
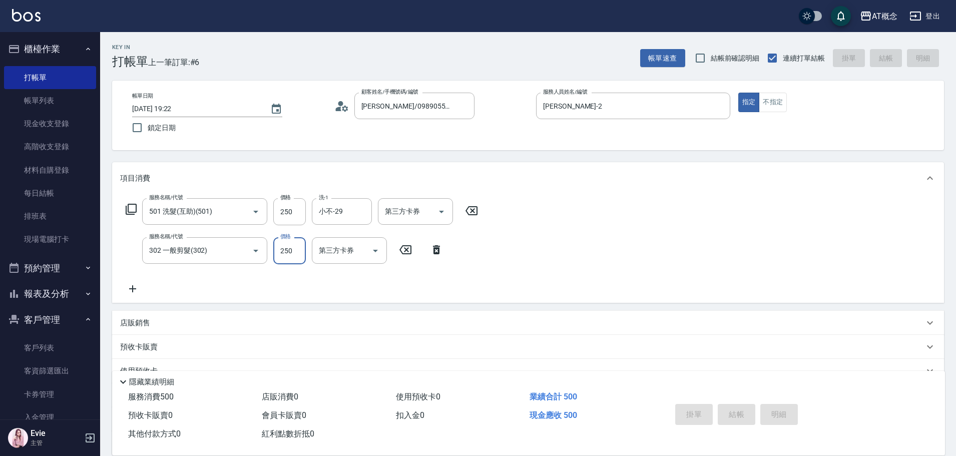
type input "0"
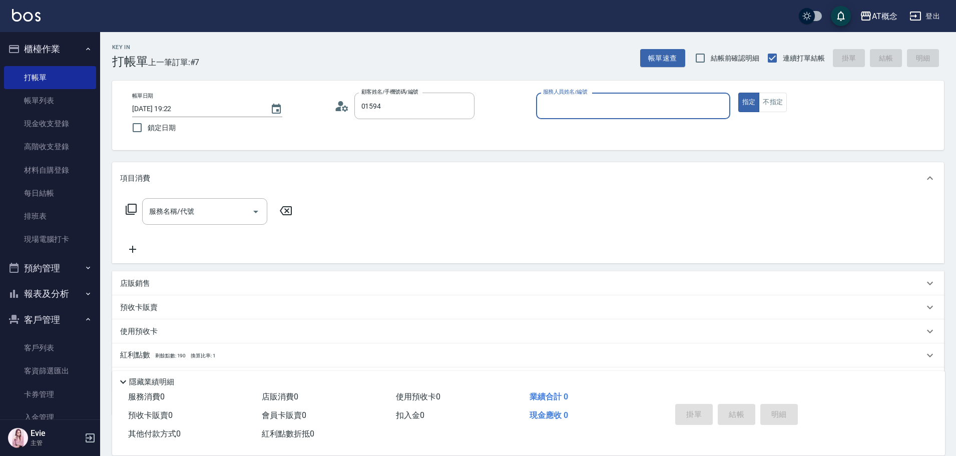
type input "忠厚政/厚政/01594"
type input "Becky-13"
click at [738, 93] on button "指定" at bounding box center [749, 103] width 22 height 20
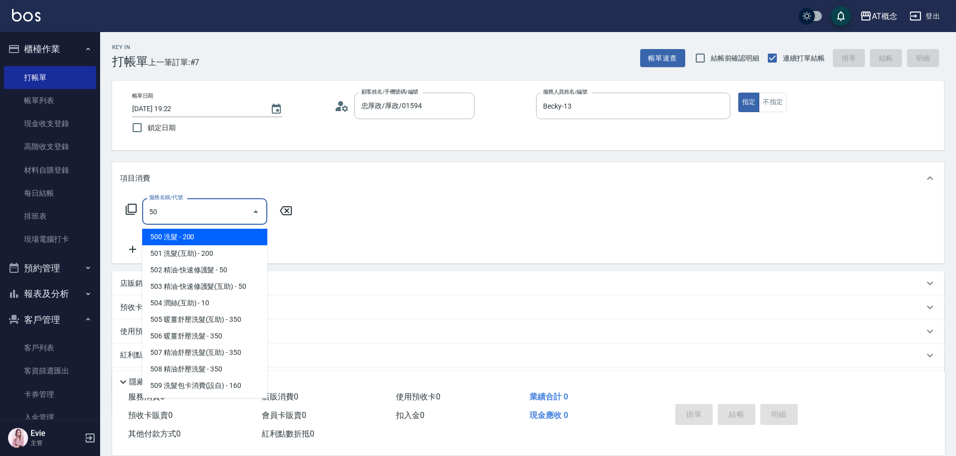
type input "500"
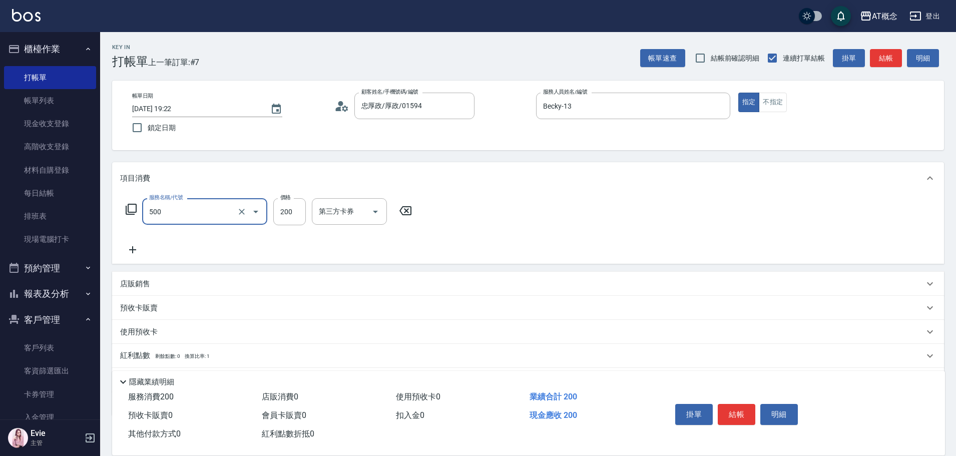
type input "20"
type input "500 洗髮(500)"
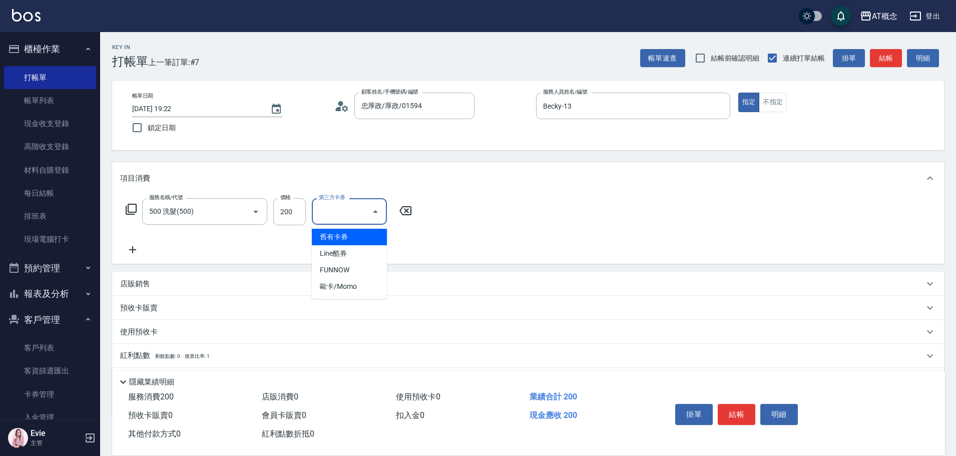
type input "0"
type input "舊有卡券"
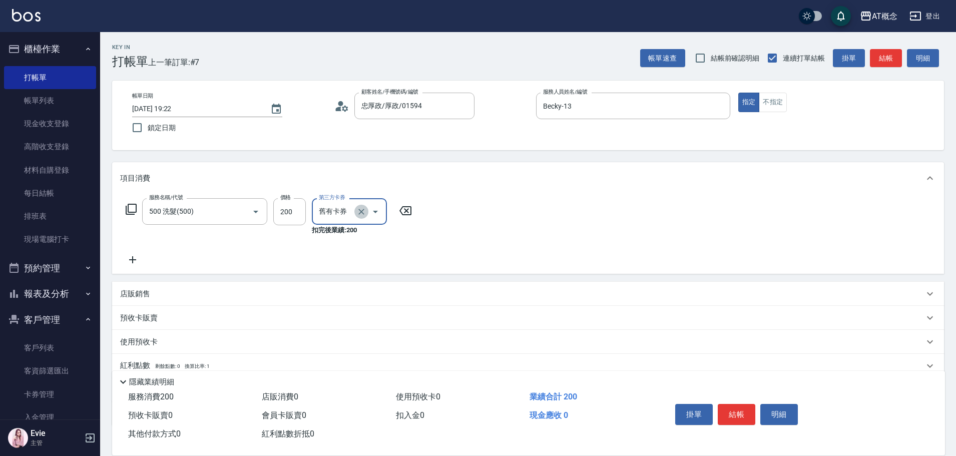
click at [363, 208] on icon "Clear" at bounding box center [361, 212] width 10 height 10
type input "20"
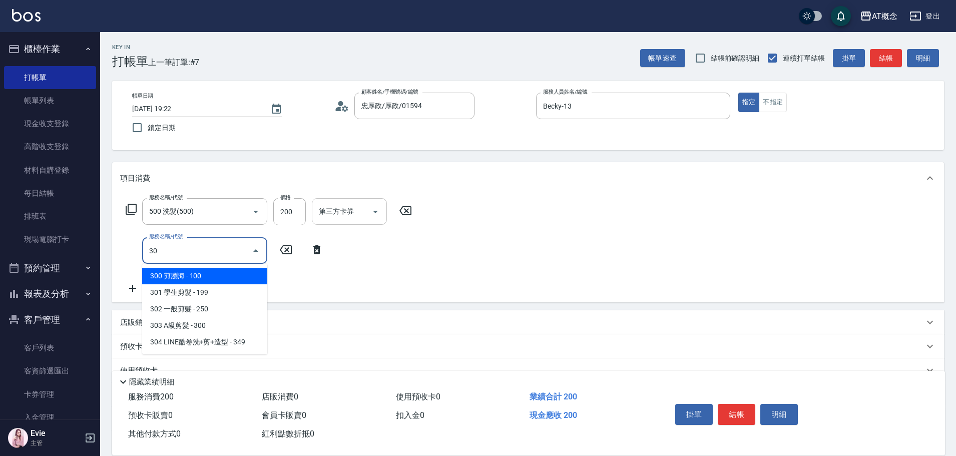
type input "302"
type input "40"
type input "302 一般剪髮(302)"
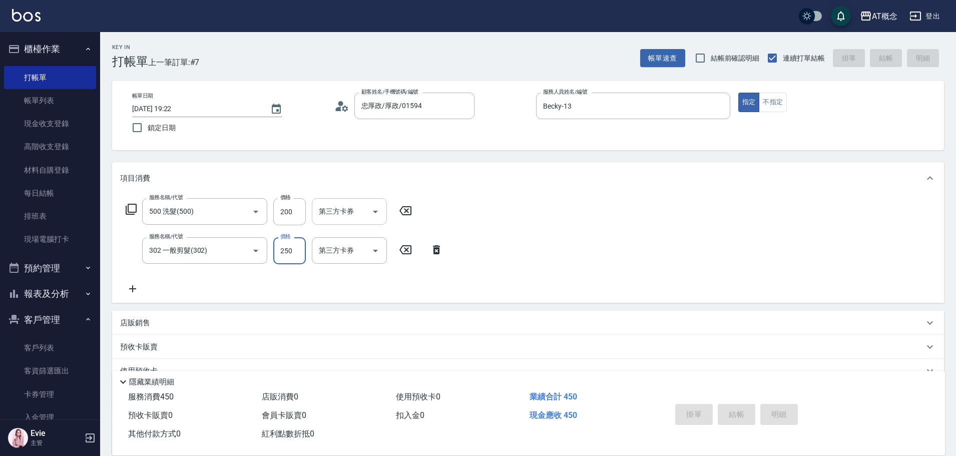
type input "0"
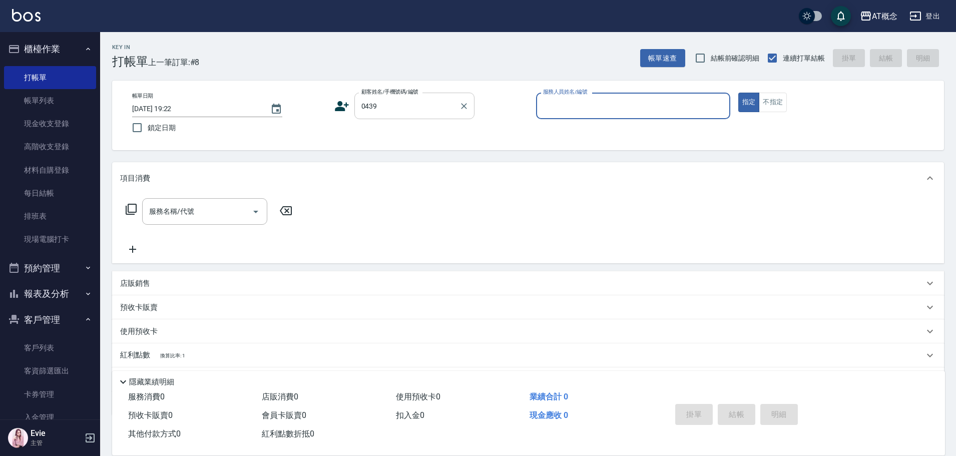
click at [371, 106] on input "0439" at bounding box center [407, 106] width 96 height 18
type input "[PERSON_NAME]/[PERSON_NAME]/04319"
type input "Anson-3"
click at [738, 93] on button "指定" at bounding box center [749, 103] width 22 height 20
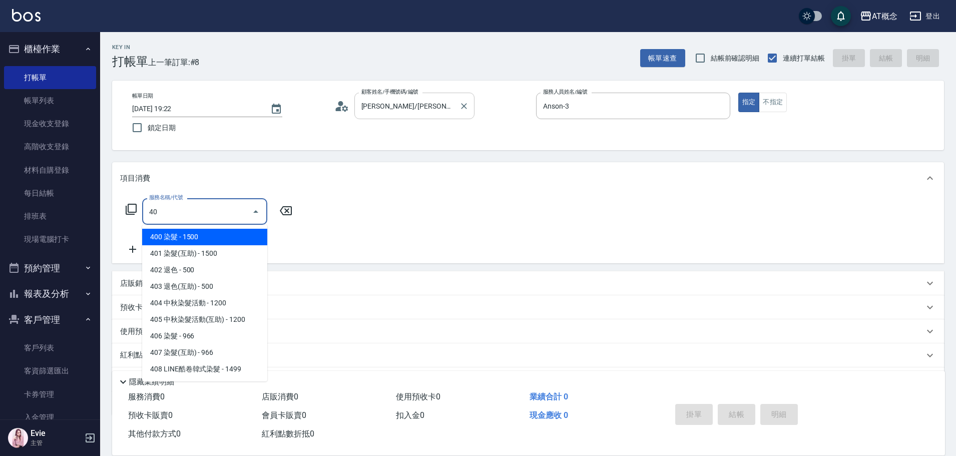
type input "401"
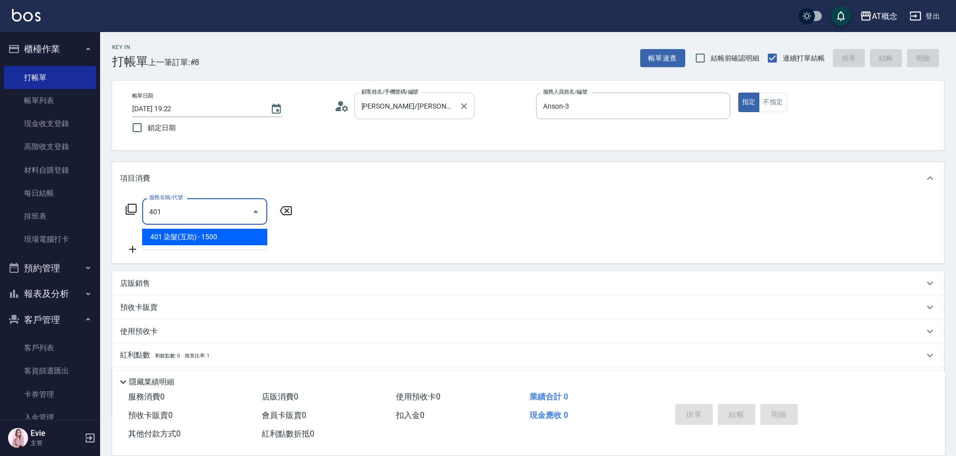
type input "150"
type input "401 染髮(互助)(401)"
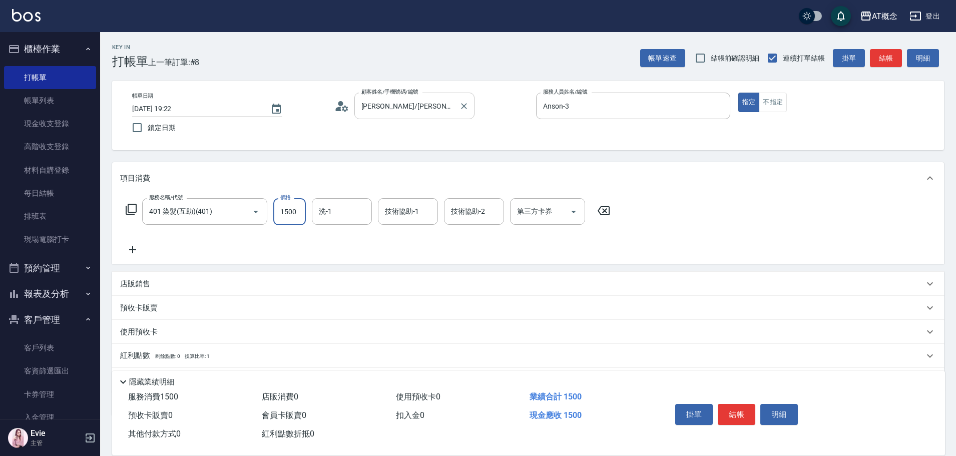
type input "0"
type input "31"
type input "30"
type input "310"
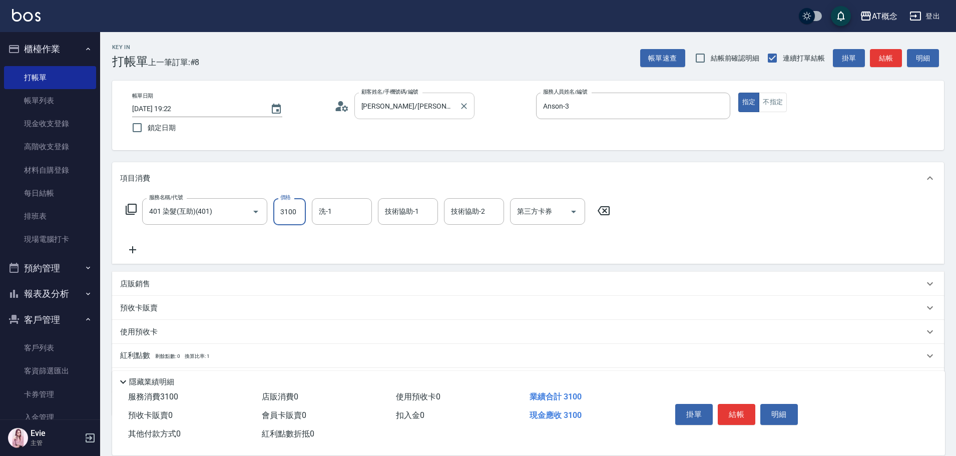
type input "3100"
type input "Sandy-25"
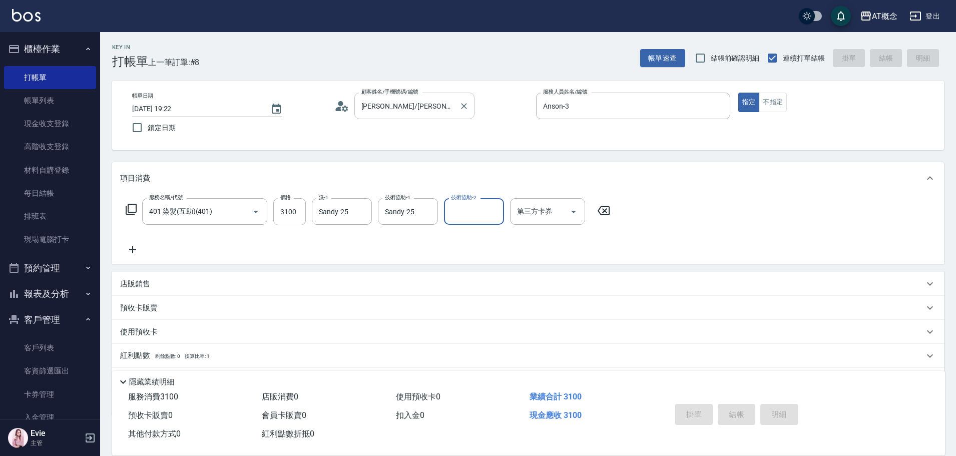
type input "0"
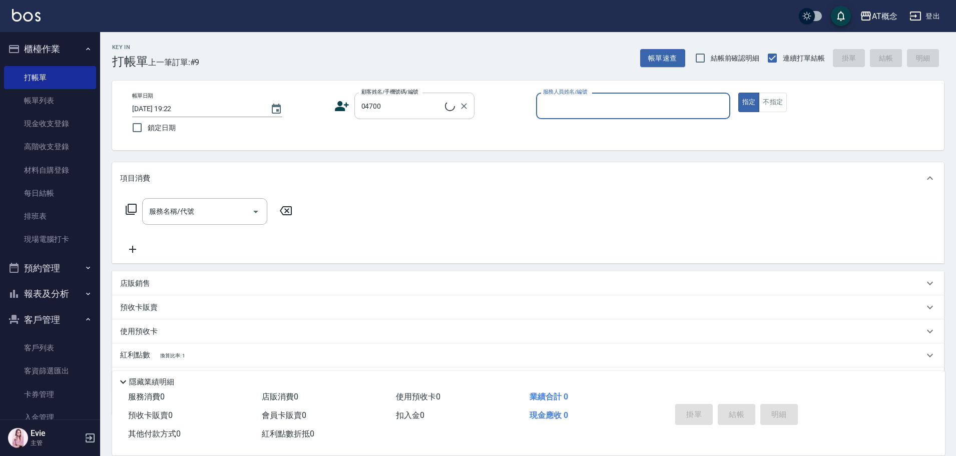
type input "[PERSON_NAME]/0976123272/04700"
type input "Anson-3"
click at [738, 93] on button "指定" at bounding box center [749, 103] width 22 height 20
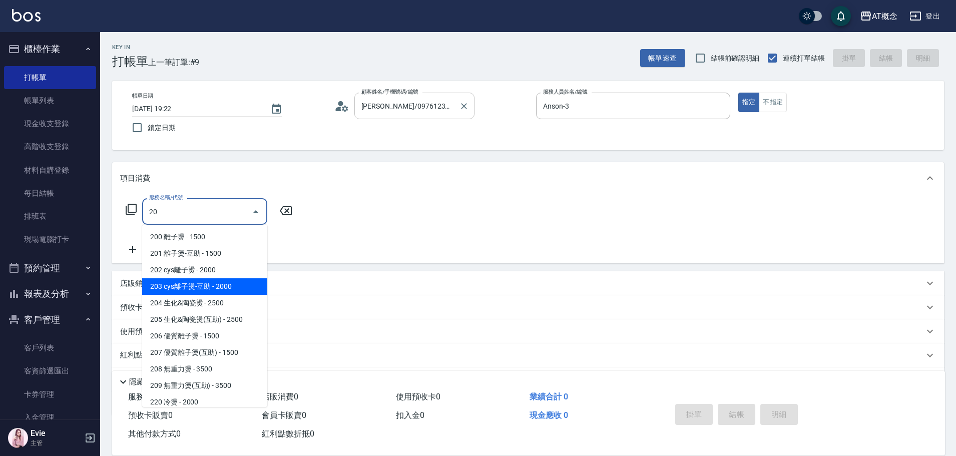
type input "203 cys離子燙-互助(203)"
type input "200"
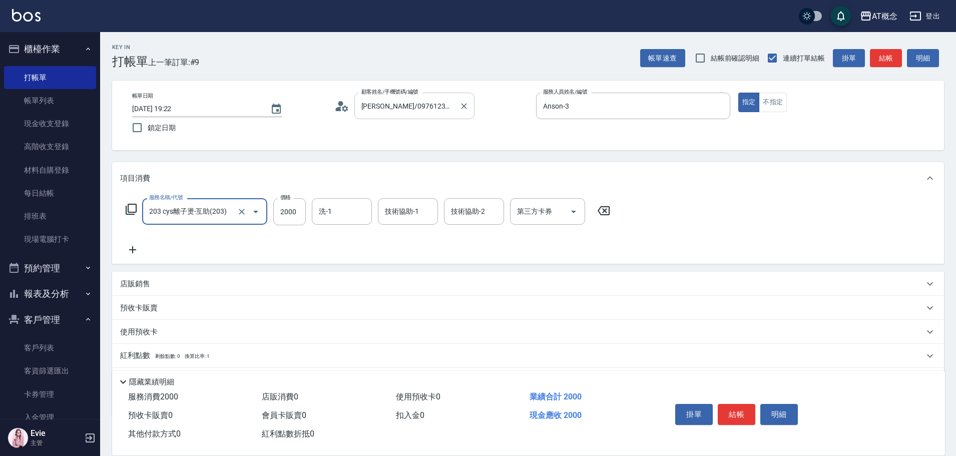
type input "203 cys離子燙-互助(203)"
type input "0"
type input "21"
type input "20"
type input "210"
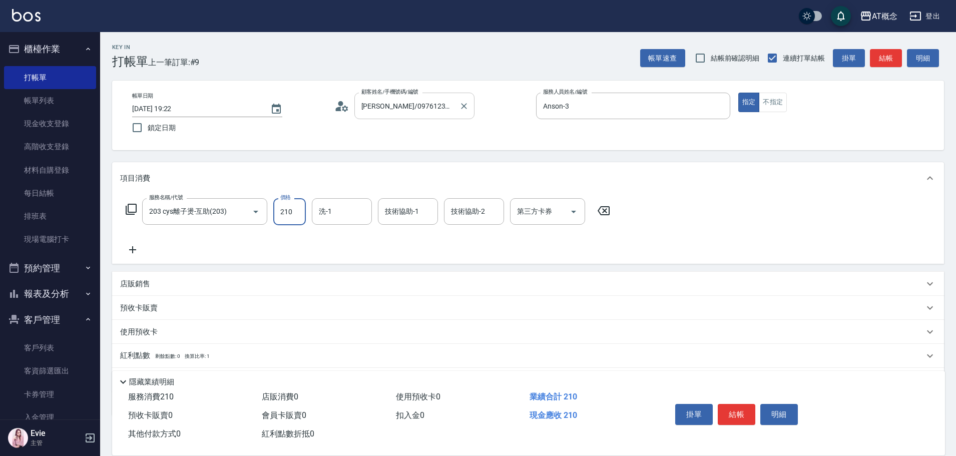
type input "210"
type input "2100"
type input "Sandy-25"
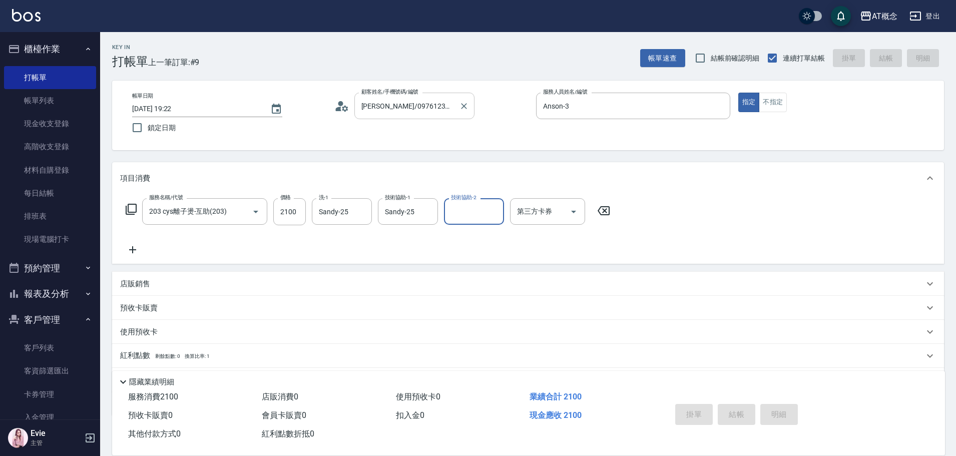
type input "[DATE] 19:23"
type input "0"
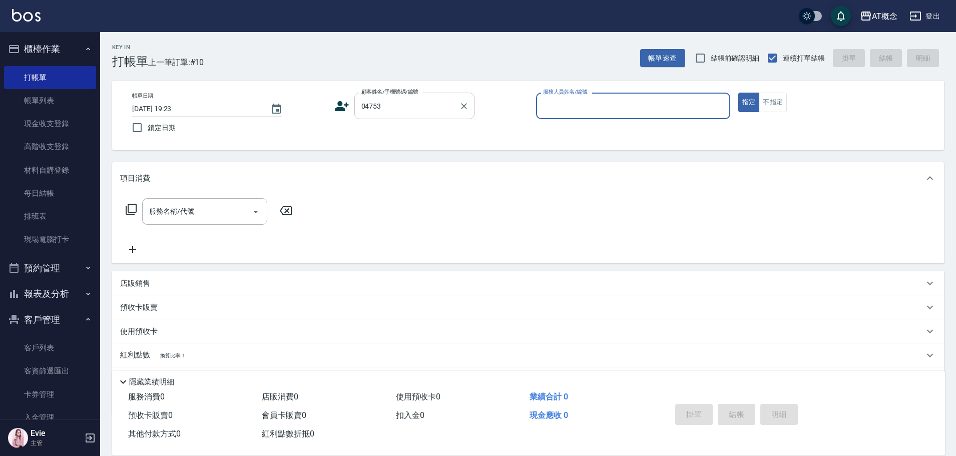
type input "[PERSON_NAME]/0976033520/04753"
type input "Anson-3"
click at [738, 93] on button "指定" at bounding box center [749, 103] width 22 height 20
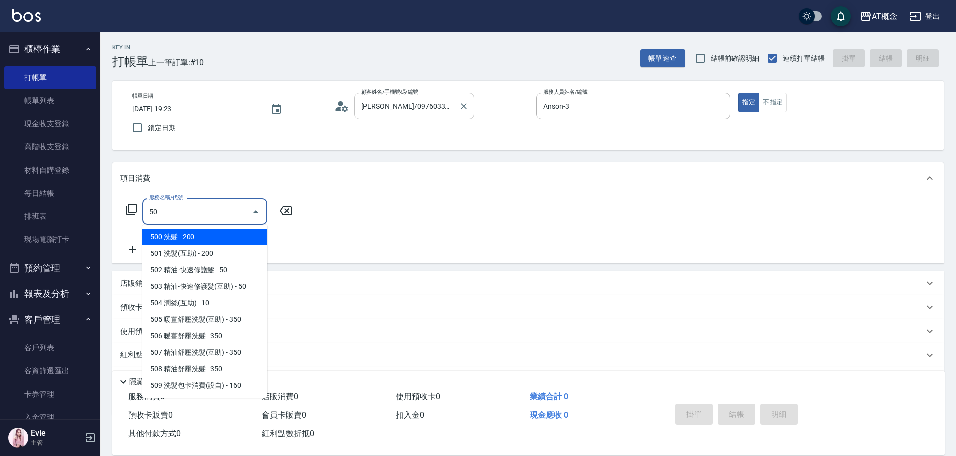
type input "501"
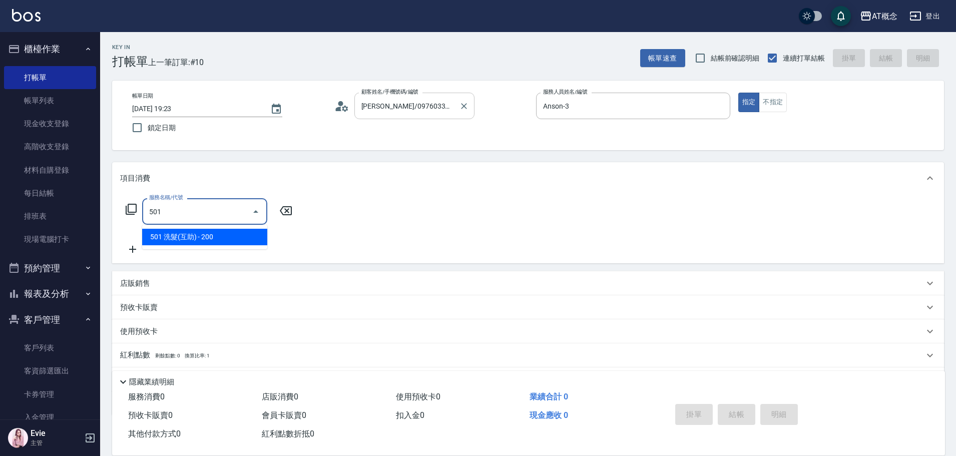
type input "20"
type input "501 洗髮(互助)(501)"
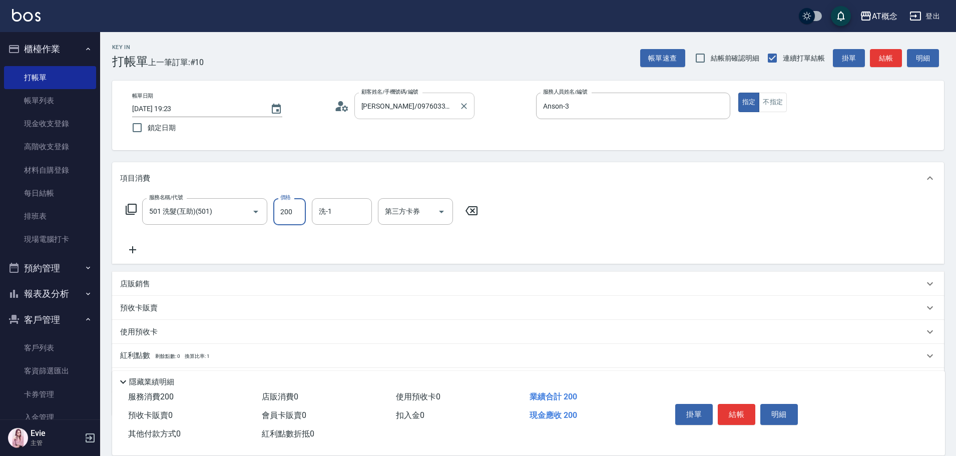
type input "0"
type input "250"
type input "20"
type input "250"
type input "小不-29"
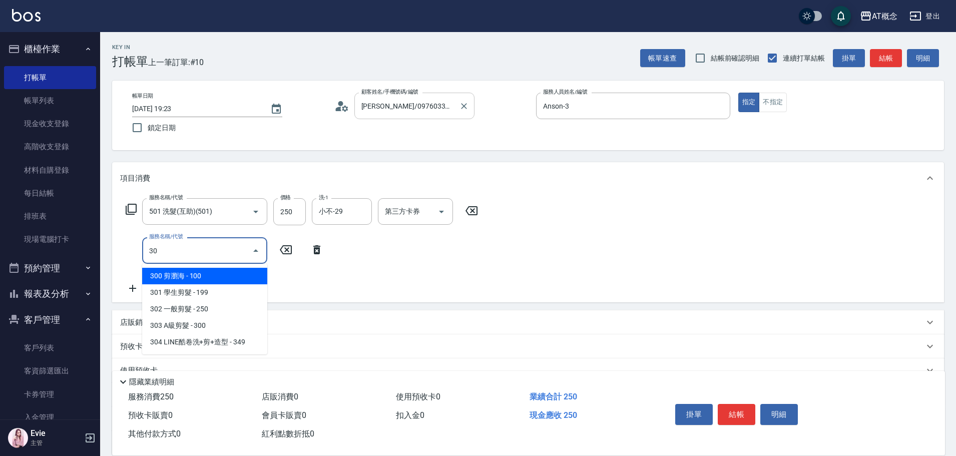
type input "303"
type input "50"
type input "303 A級剪髮(303)"
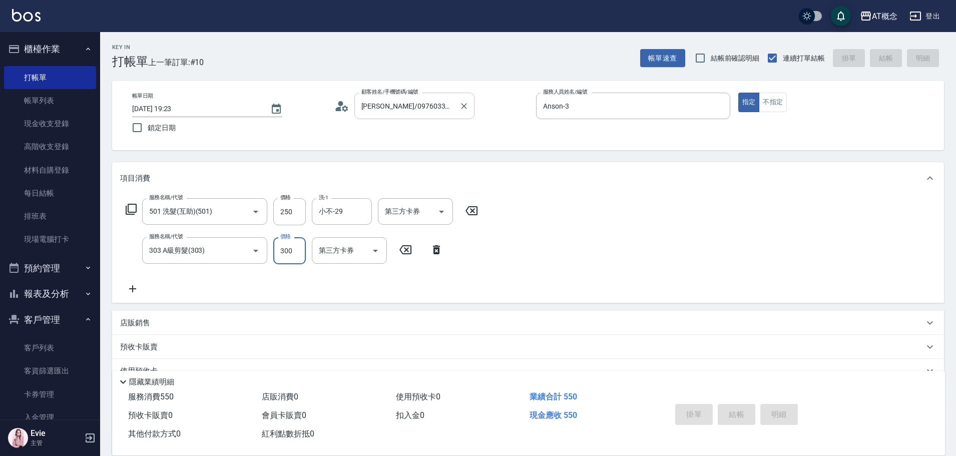
type input "[DATE] 19:24"
type input "0"
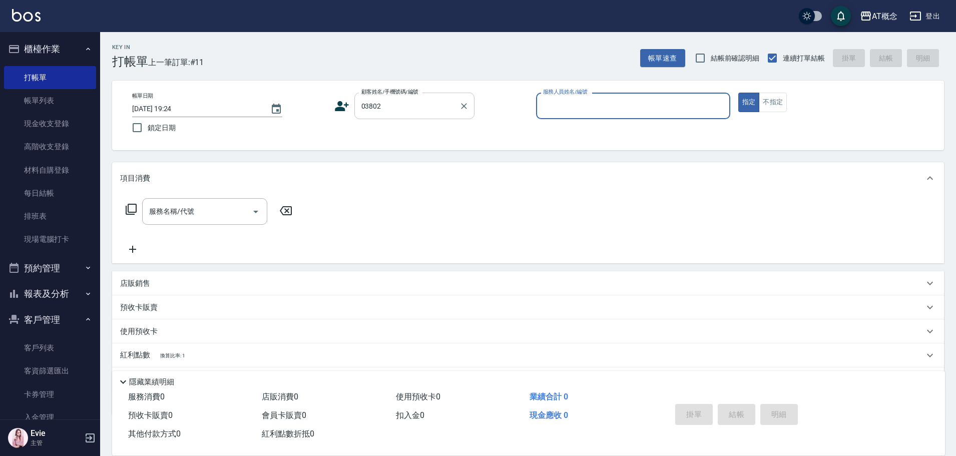
type input "[PERSON_NAME]/0978153210/03802"
type input "Candy-15"
click at [738, 93] on button "指定" at bounding box center [749, 103] width 22 height 20
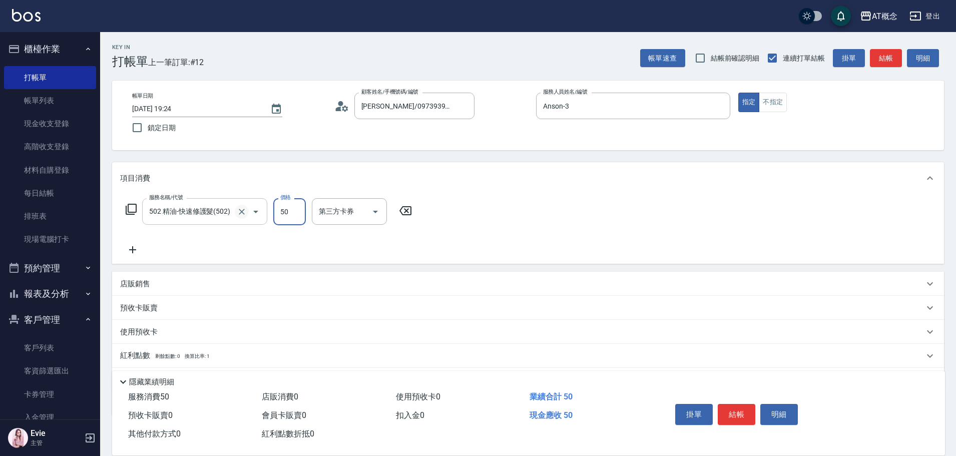
click at [241, 209] on icon "Clear" at bounding box center [242, 212] width 10 height 10
click at [299, 209] on input "1500" at bounding box center [289, 211] width 33 height 27
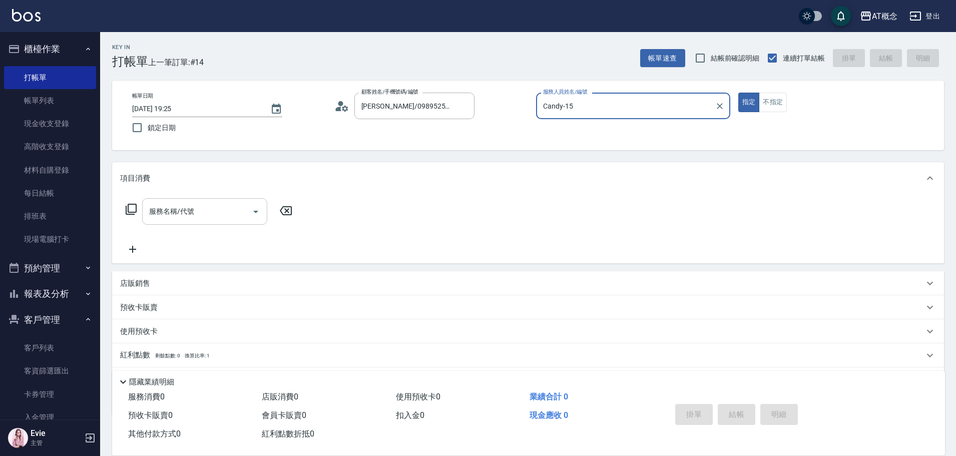
click at [738, 93] on button "指定" at bounding box center [749, 103] width 22 height 20
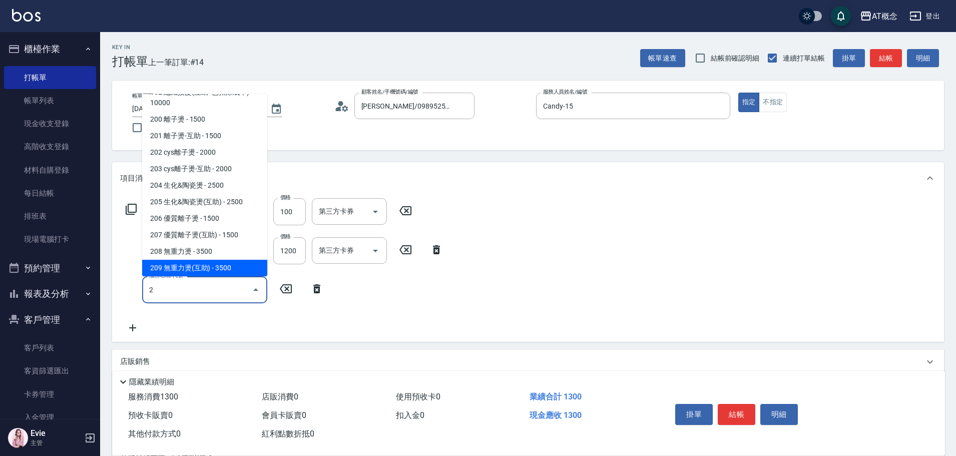
scroll to position [31, 0]
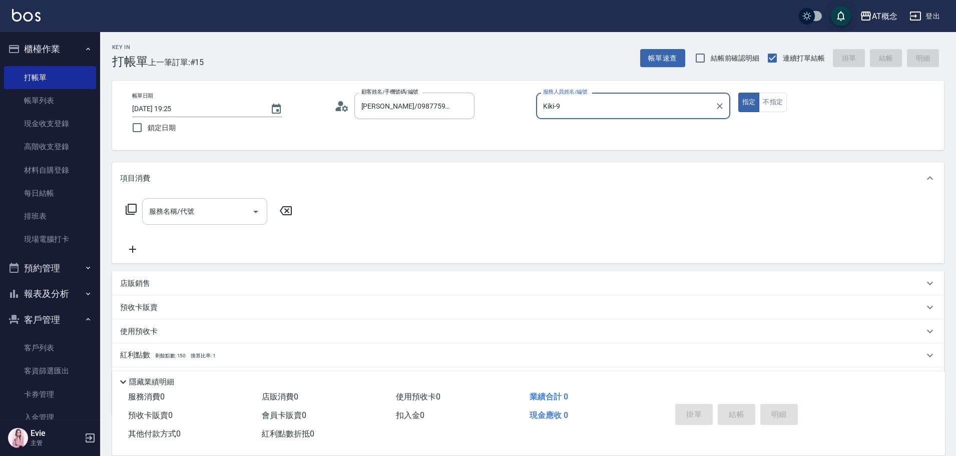
click at [738, 93] on button "指定" at bounding box center [749, 103] width 22 height 20
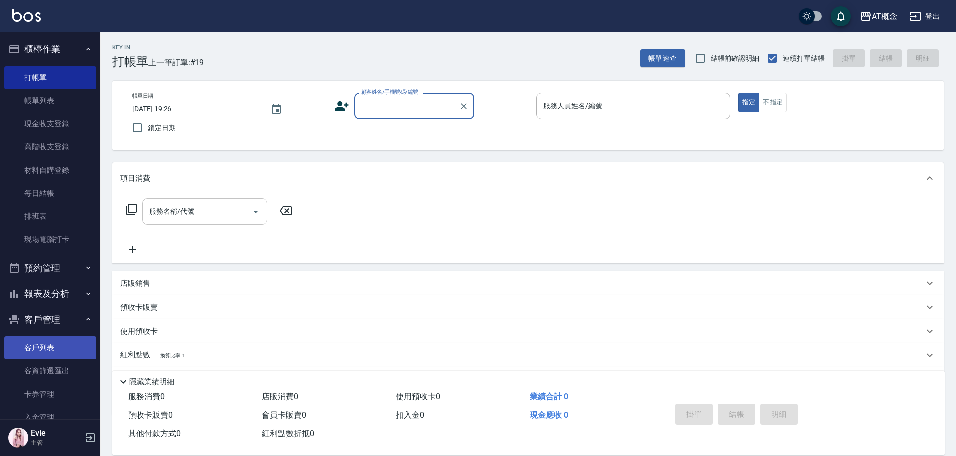
click at [43, 347] on link "客戶列表" at bounding box center [50, 347] width 92 height 23
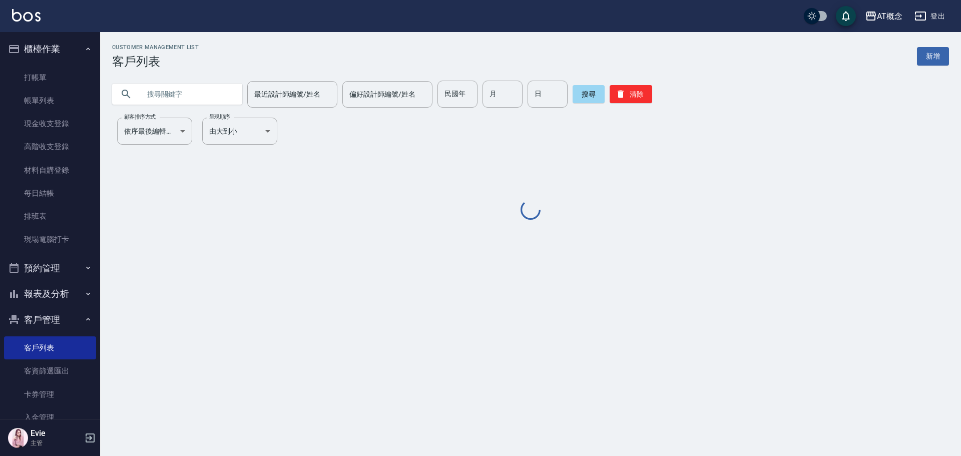
click at [197, 93] on input "text" at bounding box center [187, 94] width 94 height 27
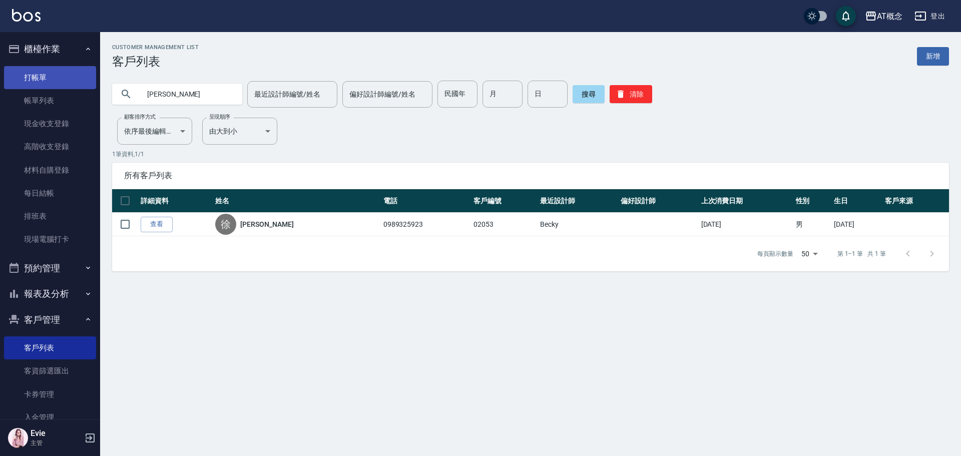
click at [44, 75] on link "打帳單" at bounding box center [50, 77] width 92 height 23
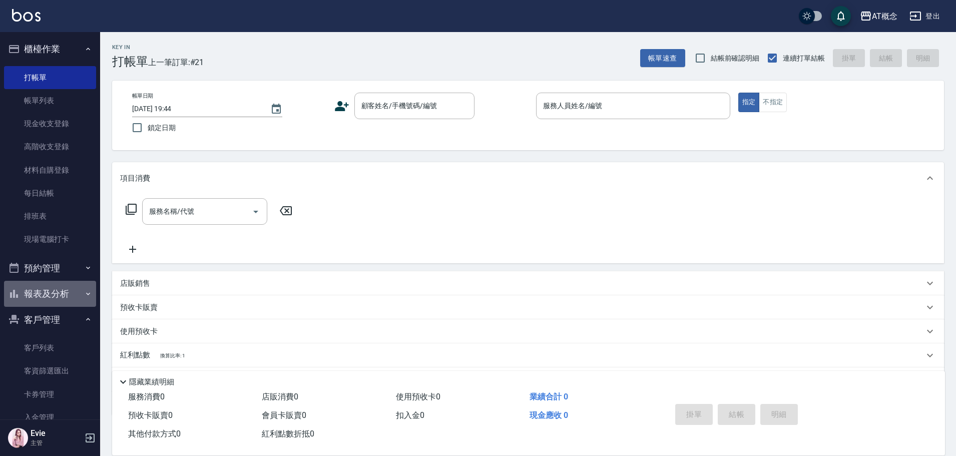
click at [59, 289] on button "報表及分析" at bounding box center [50, 294] width 92 height 26
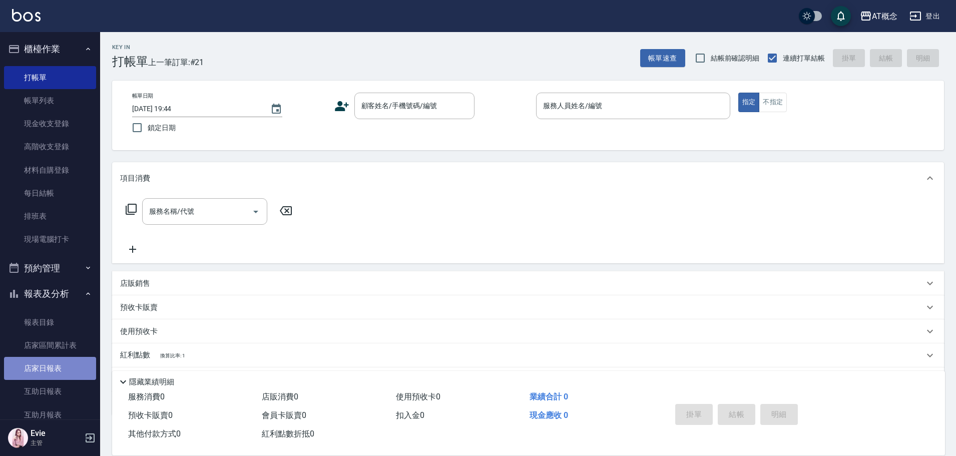
click at [62, 367] on link "店家日報表" at bounding box center [50, 368] width 92 height 23
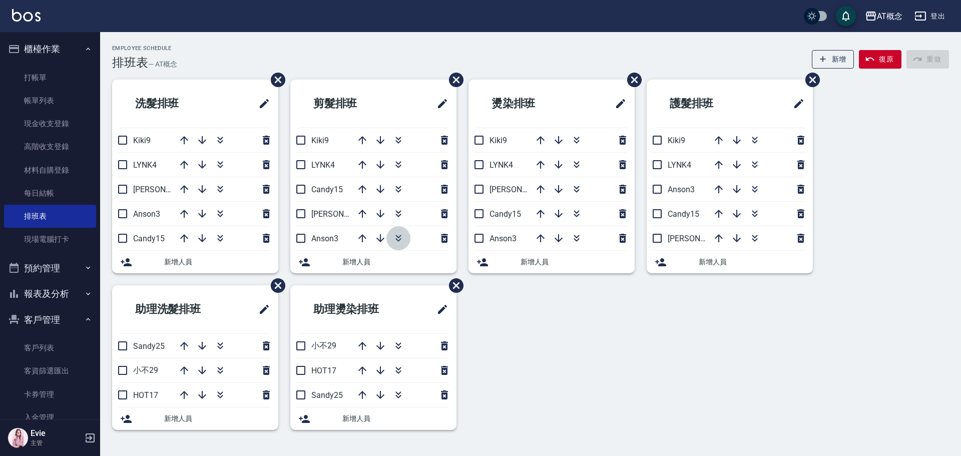
drag, startPoint x: 398, startPoint y: 234, endPoint x: 394, endPoint y: 288, distance: 54.2
click at [398, 235] on icon "button" at bounding box center [398, 238] width 12 height 12
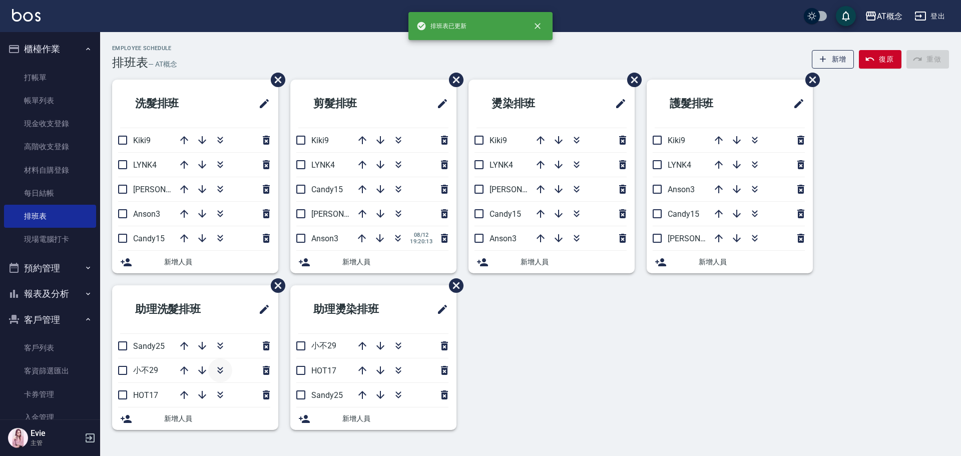
click at [217, 372] on icon "button" at bounding box center [220, 370] width 12 height 12
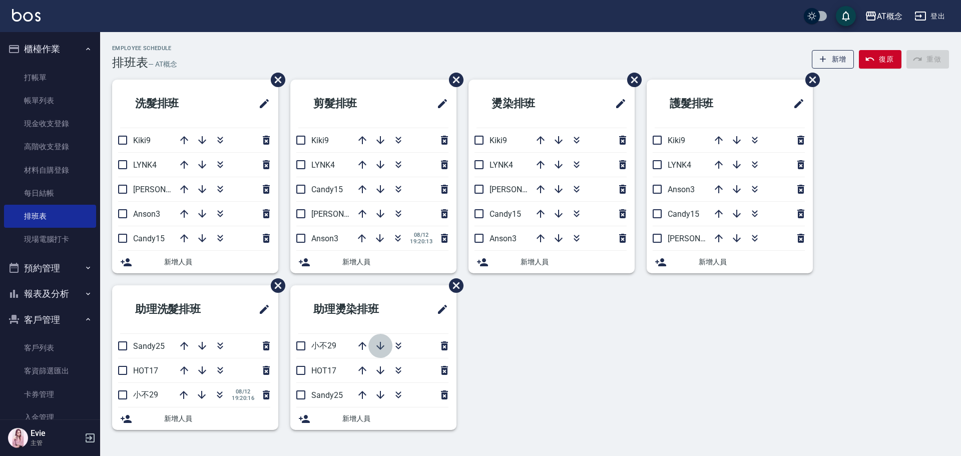
click at [383, 346] on icon "button" at bounding box center [380, 346] width 8 height 8
